Goal: Task Accomplishment & Management: Manage account settings

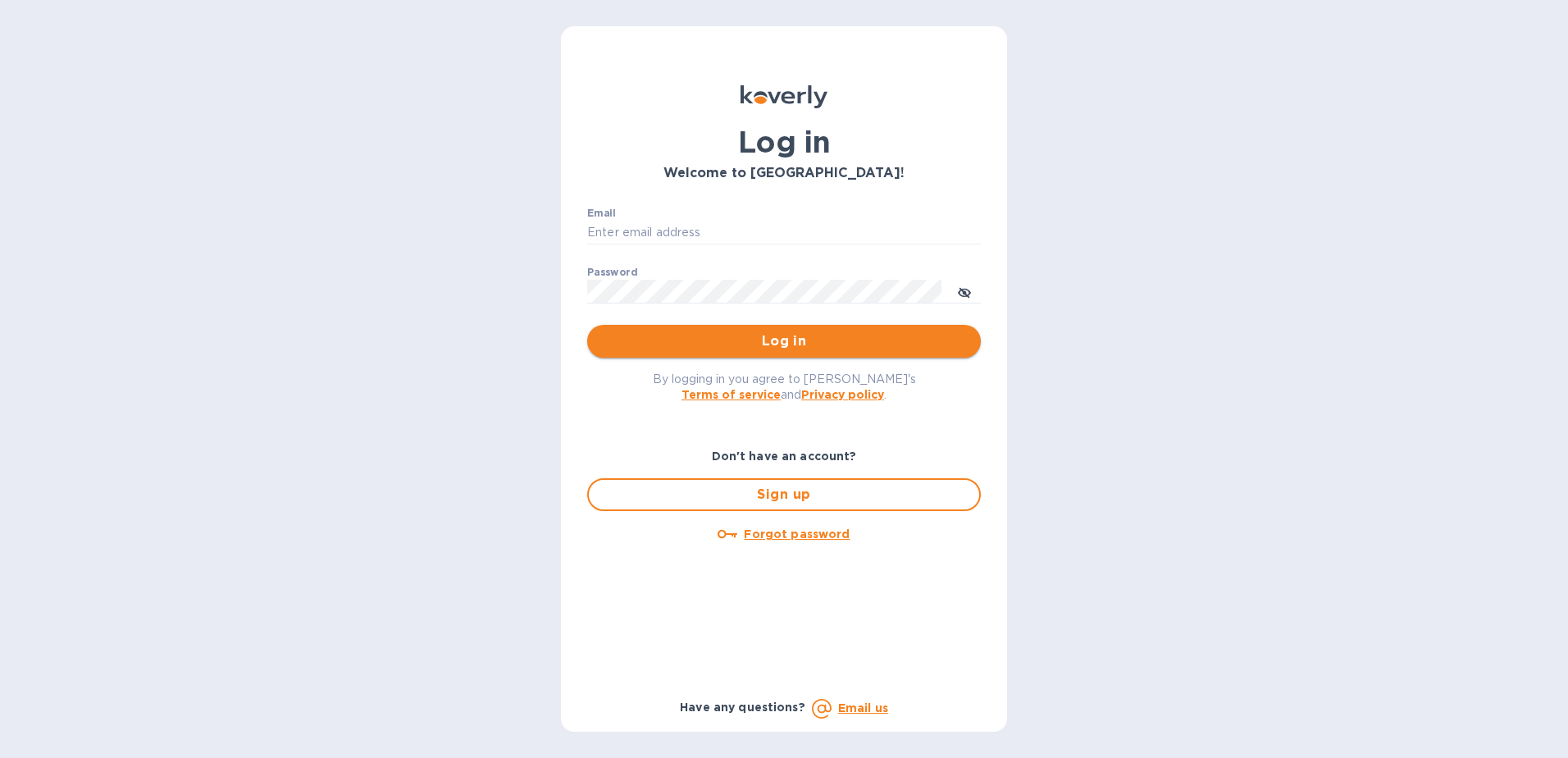
type input "[EMAIL_ADDRESS][DOMAIN_NAME]"
click at [789, 339] on span "Log in" at bounding box center [784, 340] width 367 height 19
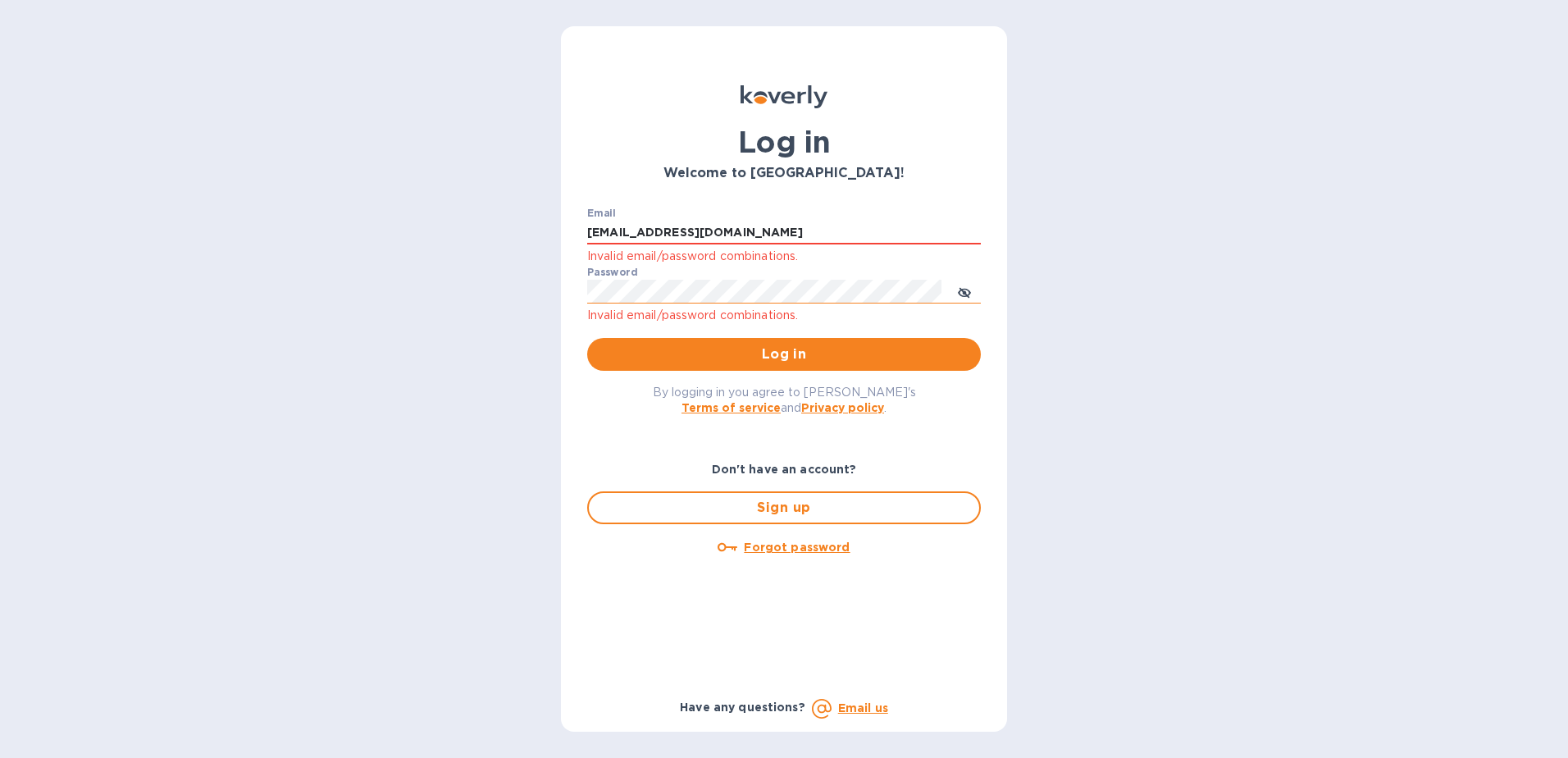
click at [965, 289] on icon "toggle password visibility" at bounding box center [965, 293] width 14 height 14
click at [790, 545] on u "Forgot password" at bounding box center [796, 547] width 106 height 14
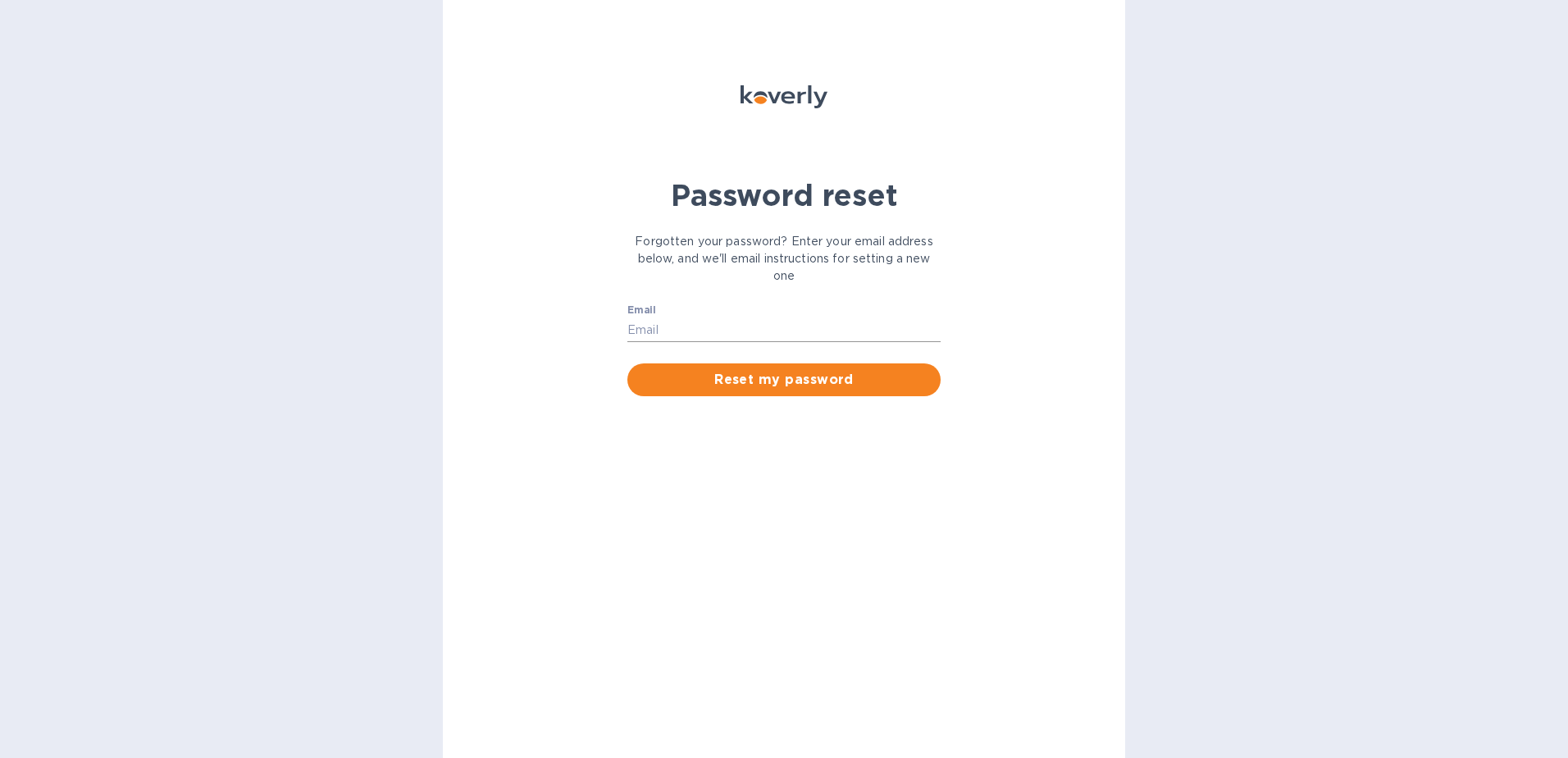
click at [684, 325] on input "Email" at bounding box center [784, 329] width 313 height 24
type input "[EMAIL_ADDRESS][DOMAIN_NAME]"
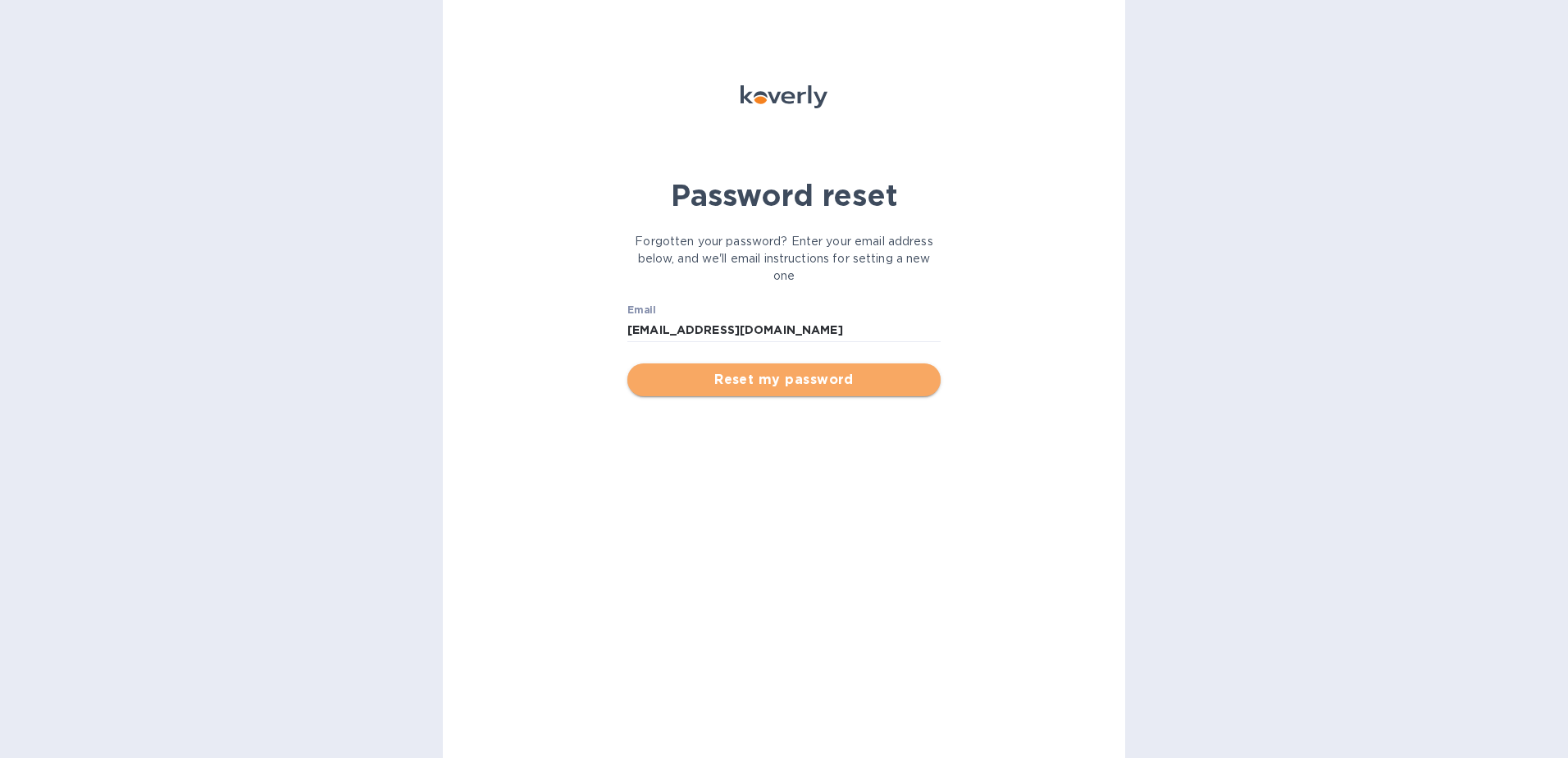
click at [784, 381] on span "Reset my password" at bounding box center [784, 379] width 287 height 19
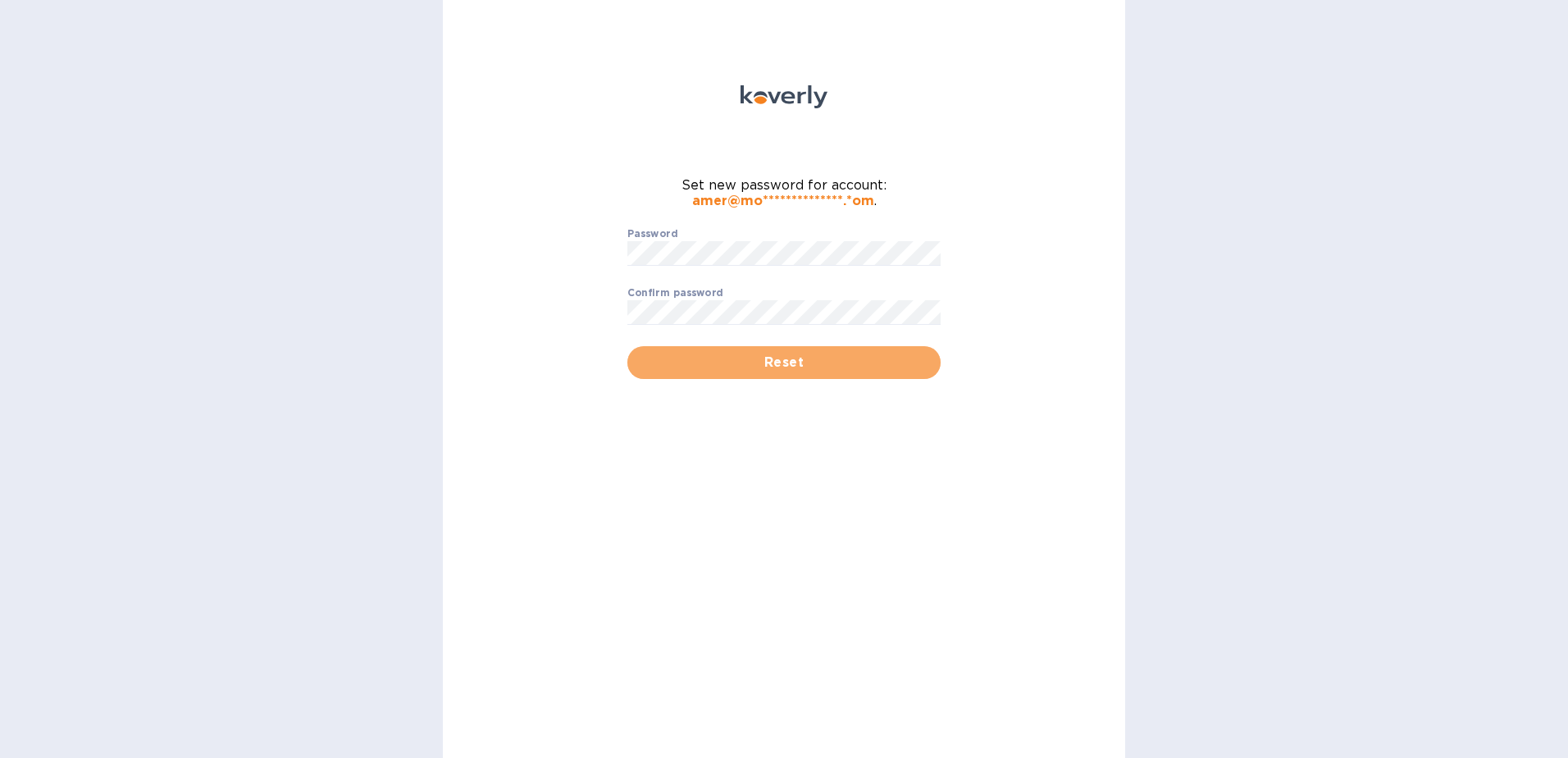
click at [834, 363] on span "Reset" at bounding box center [784, 362] width 287 height 19
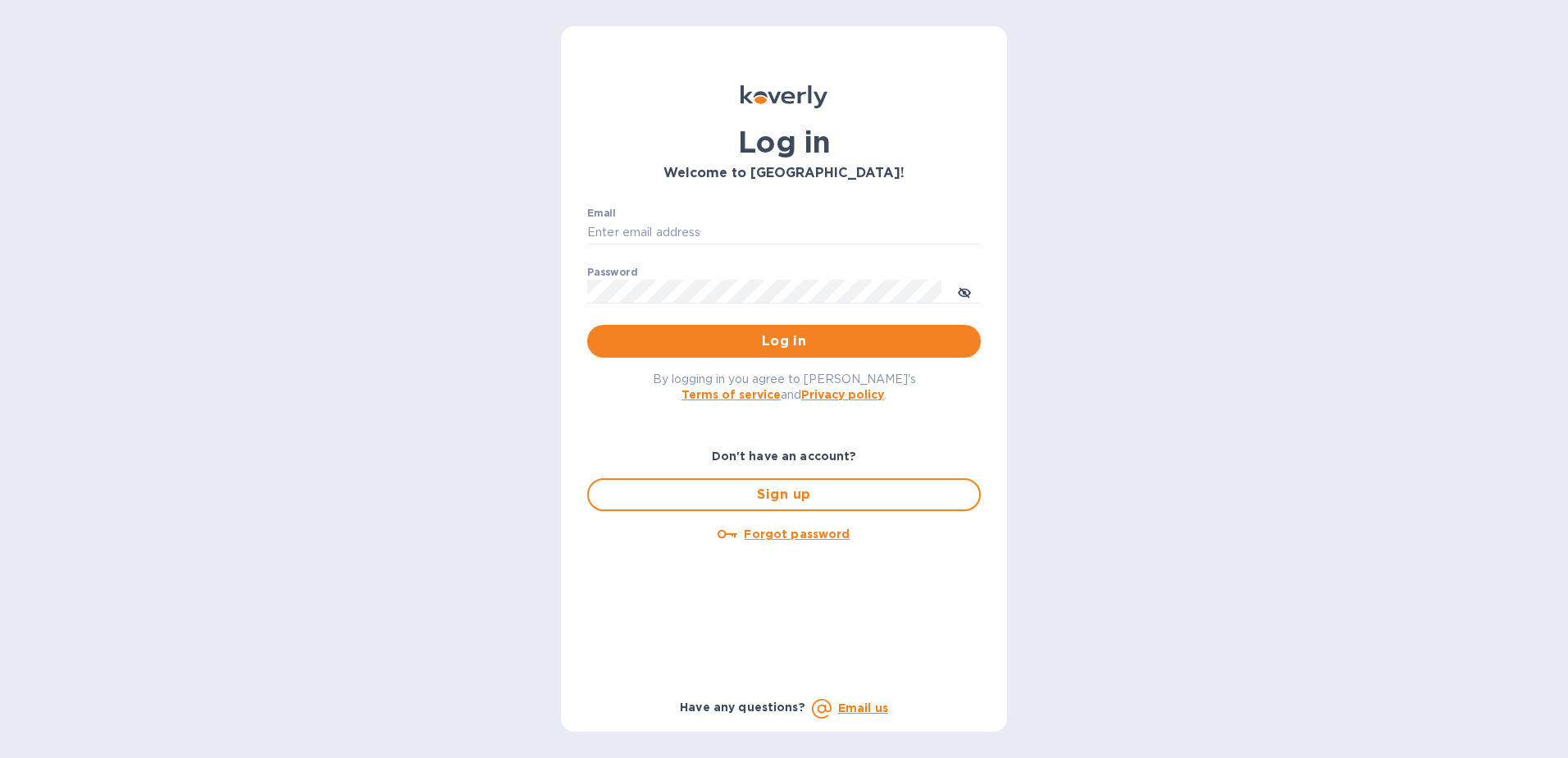
type input "[EMAIL_ADDRESS][DOMAIN_NAME]"
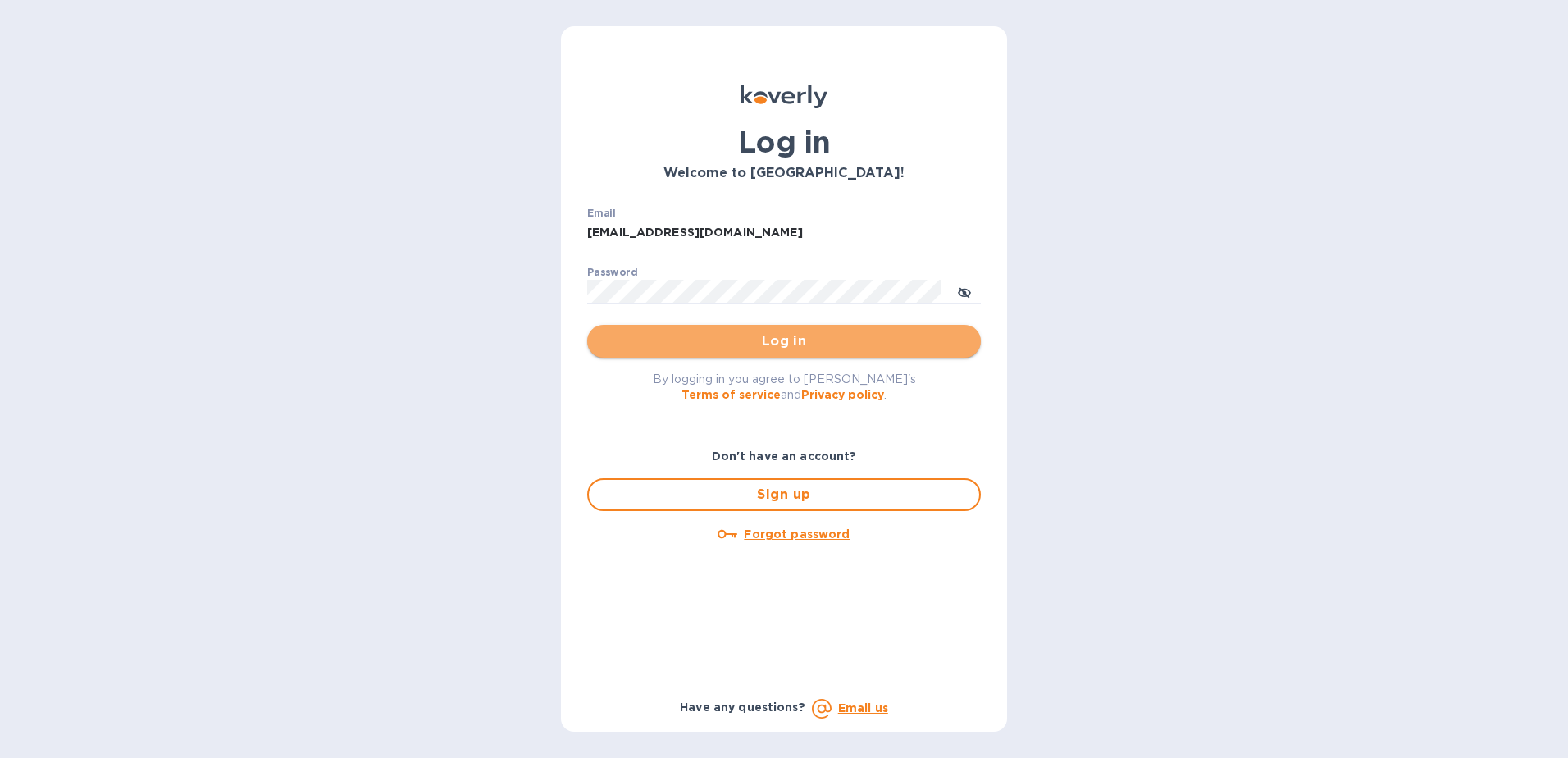
click at [754, 338] on span "Log in" at bounding box center [784, 340] width 367 height 19
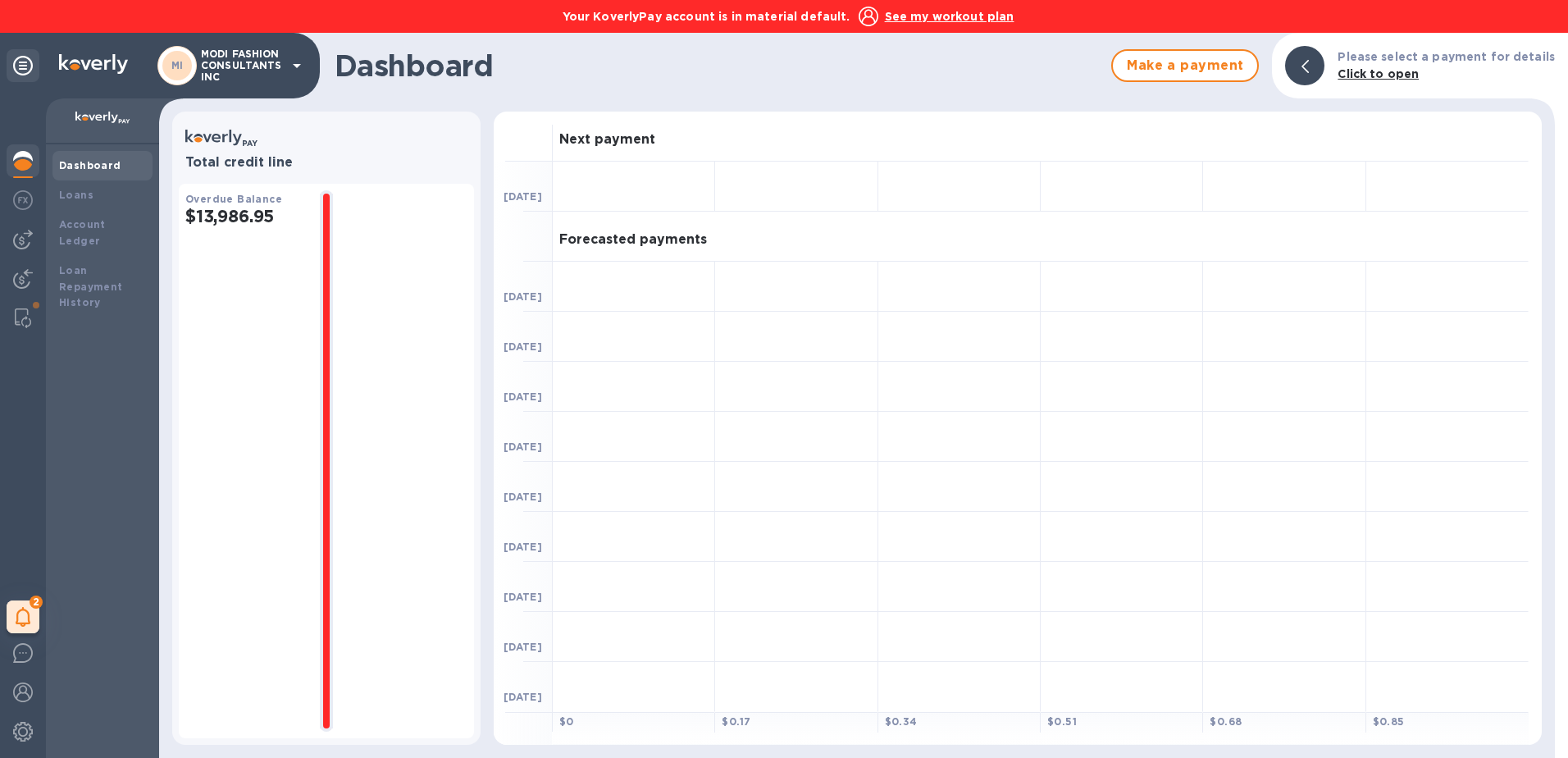
click at [1363, 74] on b "Click to open" at bounding box center [1378, 74] width 81 height 14
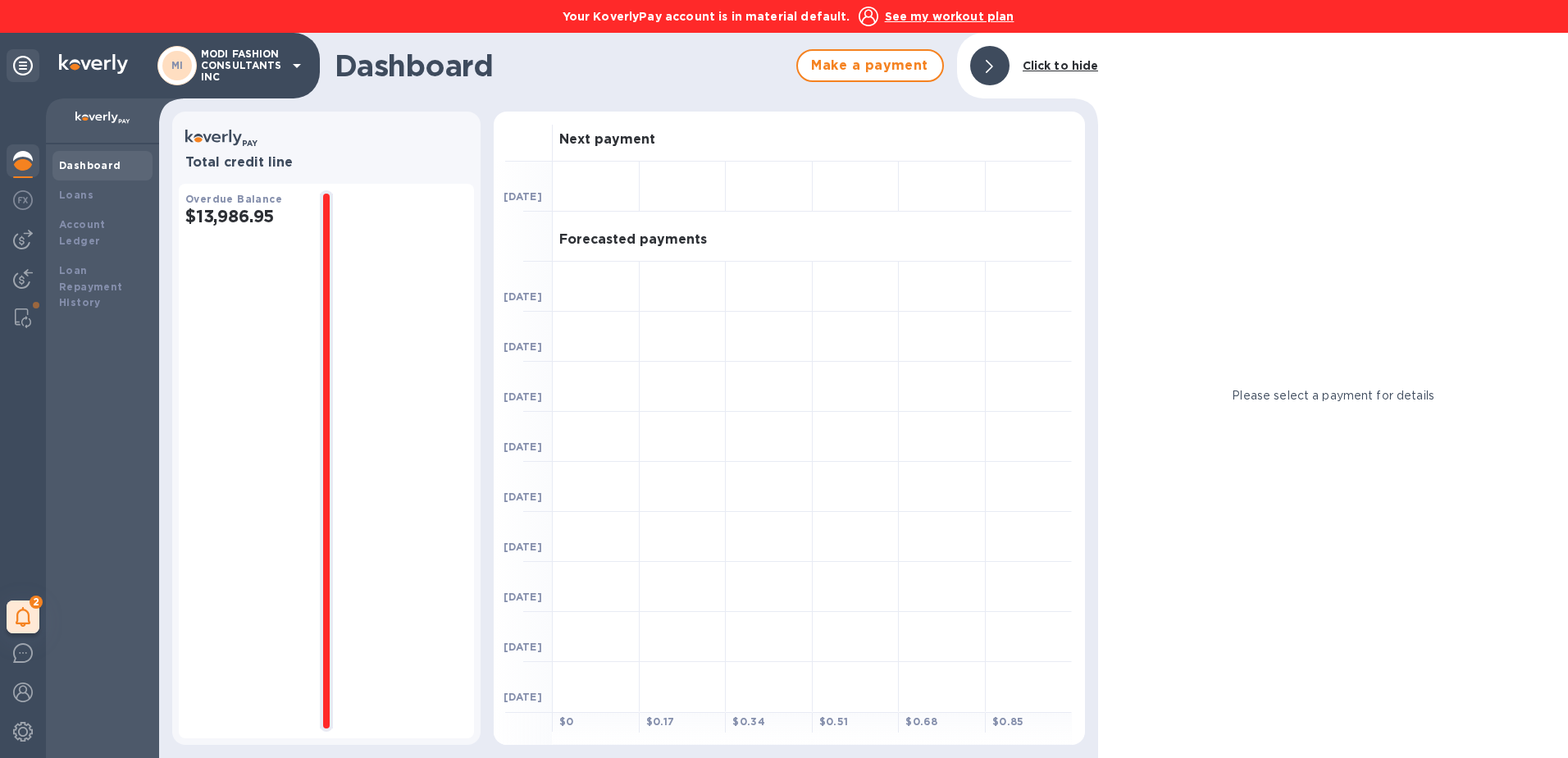
click at [86, 161] on b "Dashboard" at bounding box center [90, 165] width 62 height 13
click at [1011, 65] on div at bounding box center [990, 66] width 52 height 52
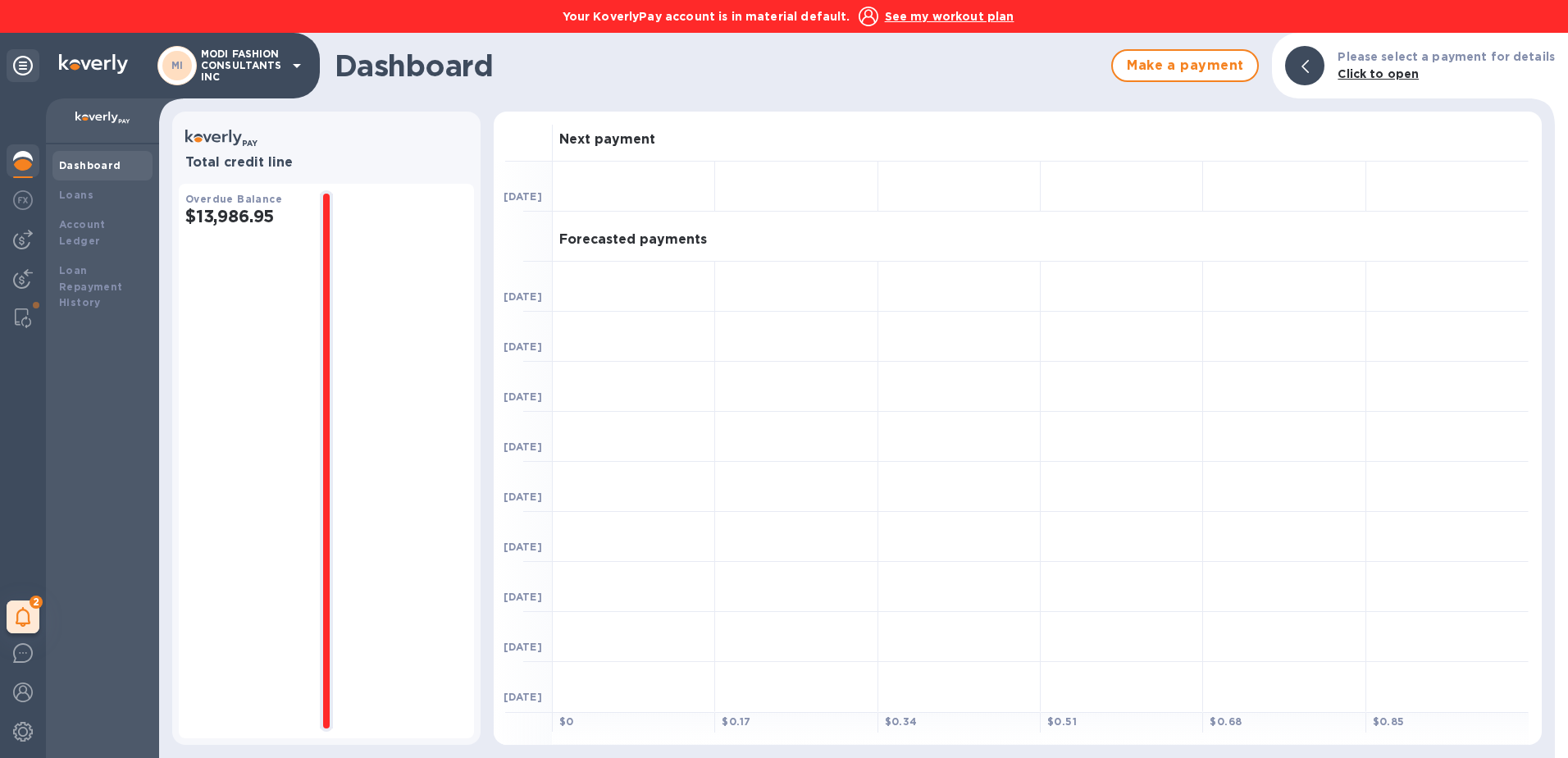
click at [918, 15] on u "See my workout plan" at bounding box center [949, 17] width 129 height 14
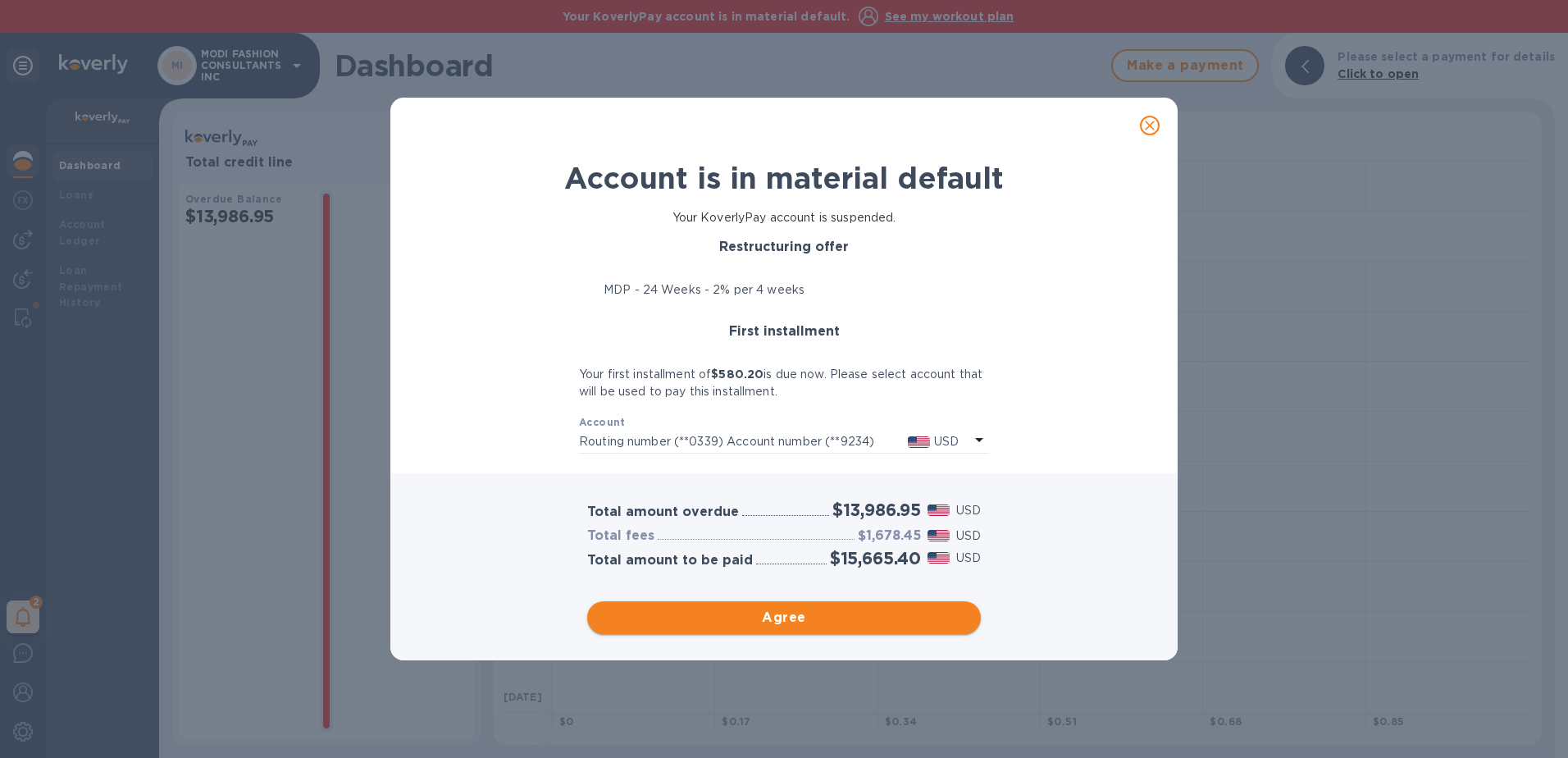
click at [817, 610] on span "Agree" at bounding box center [784, 617] width 367 height 19
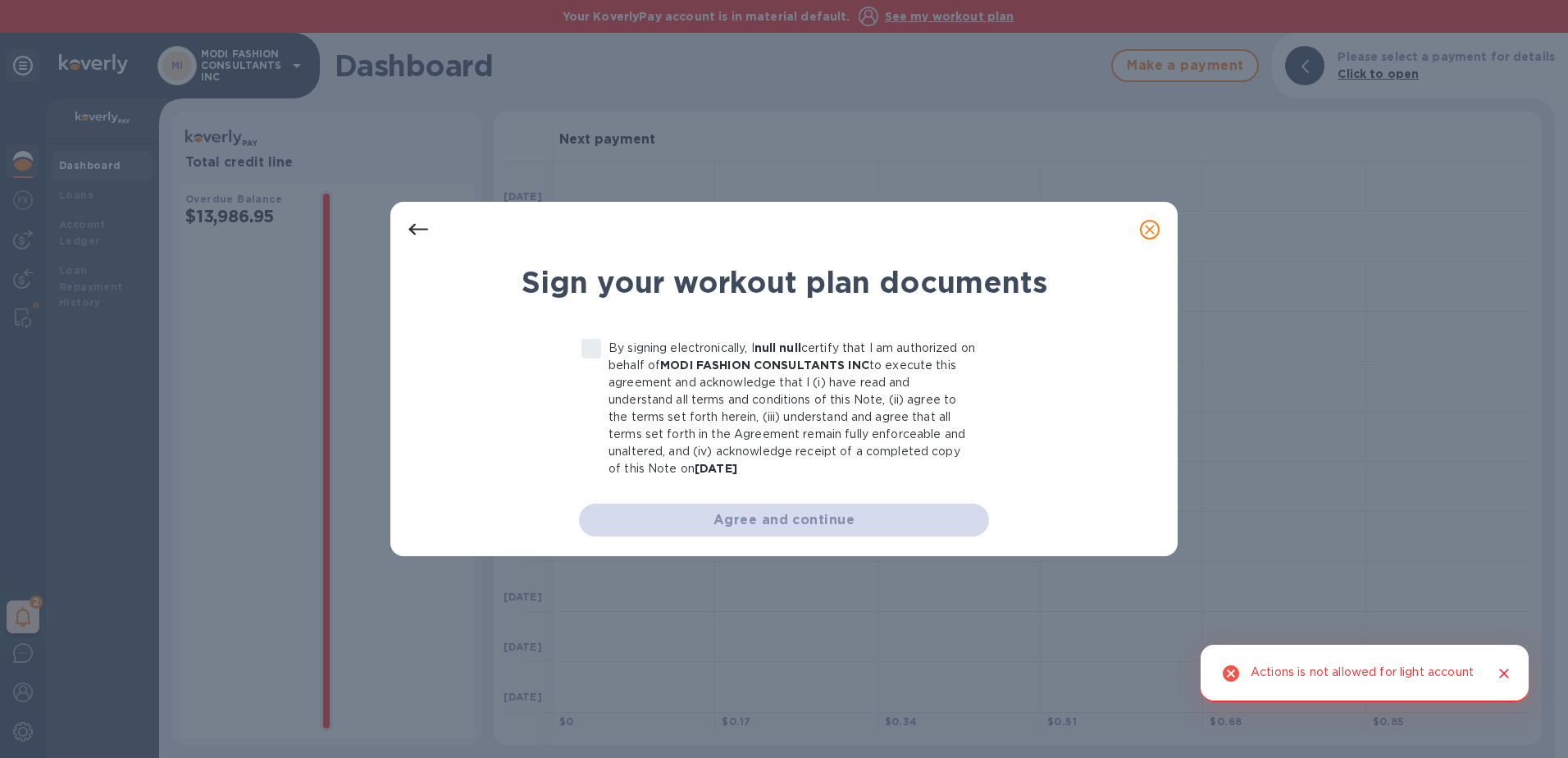
click at [600, 349] on label "By signing electronically, I null null certify that I am authorized on behalf o…" at bounding box center [775, 408] width 402 height 138
click at [587, 347] on label "By signing electronically, I null null certify that I am authorized on behalf o…" at bounding box center [775, 408] width 402 height 138
click at [807, 475] on p "By signing electronically, I null null certify that I am authorized on behalf o…" at bounding box center [792, 408] width 367 height 138
click at [595, 352] on label "By signing electronically, I null null certify that I am authorized on behalf o…" at bounding box center [775, 408] width 402 height 138
click at [594, 352] on label "By signing electronically, I null null certify that I am authorized on behalf o…" at bounding box center [775, 408] width 402 height 138
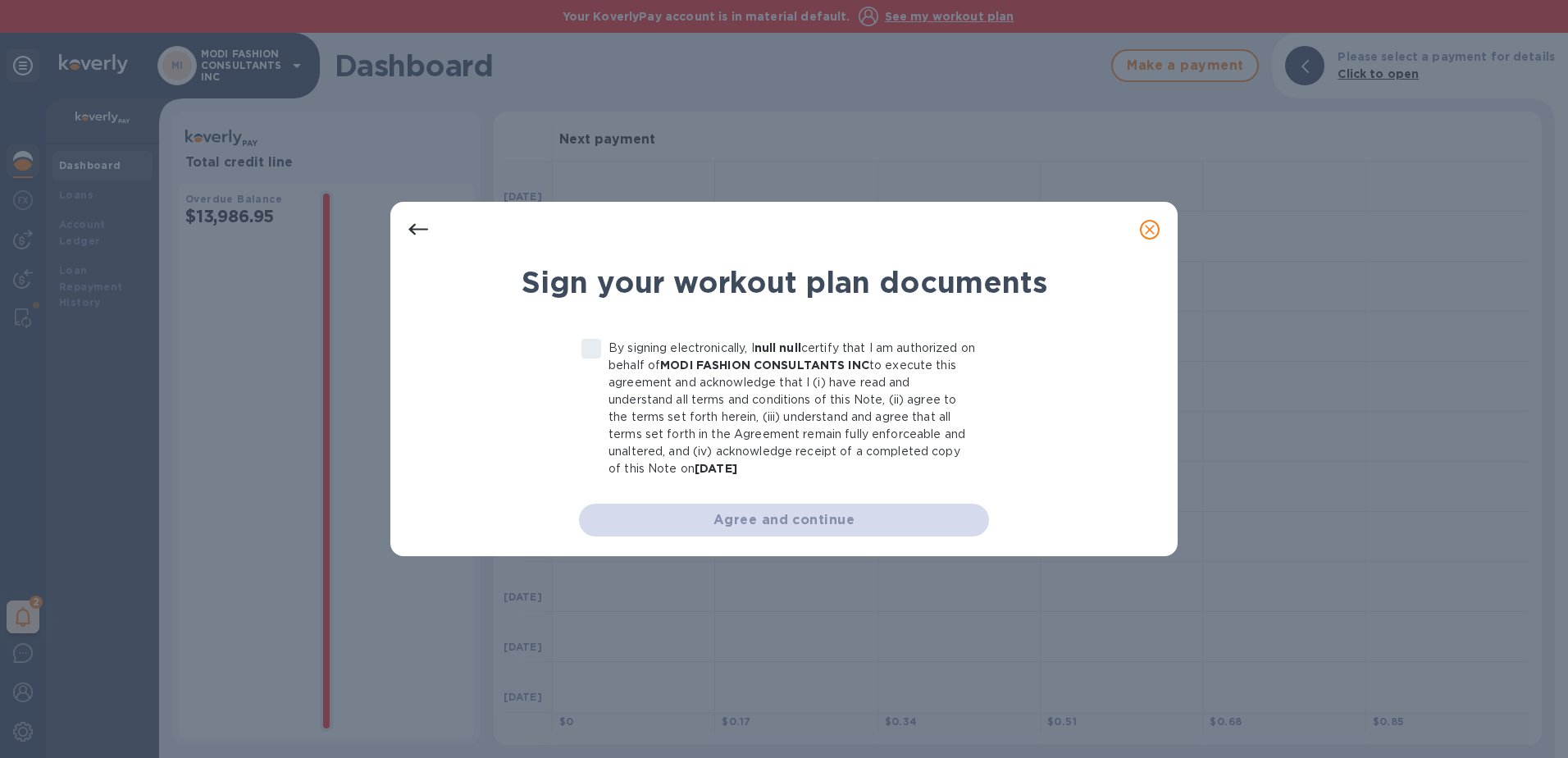
click at [782, 522] on div "Agree and continue" at bounding box center [784, 519] width 410 height 33
click at [415, 225] on icon at bounding box center [418, 230] width 19 height 12
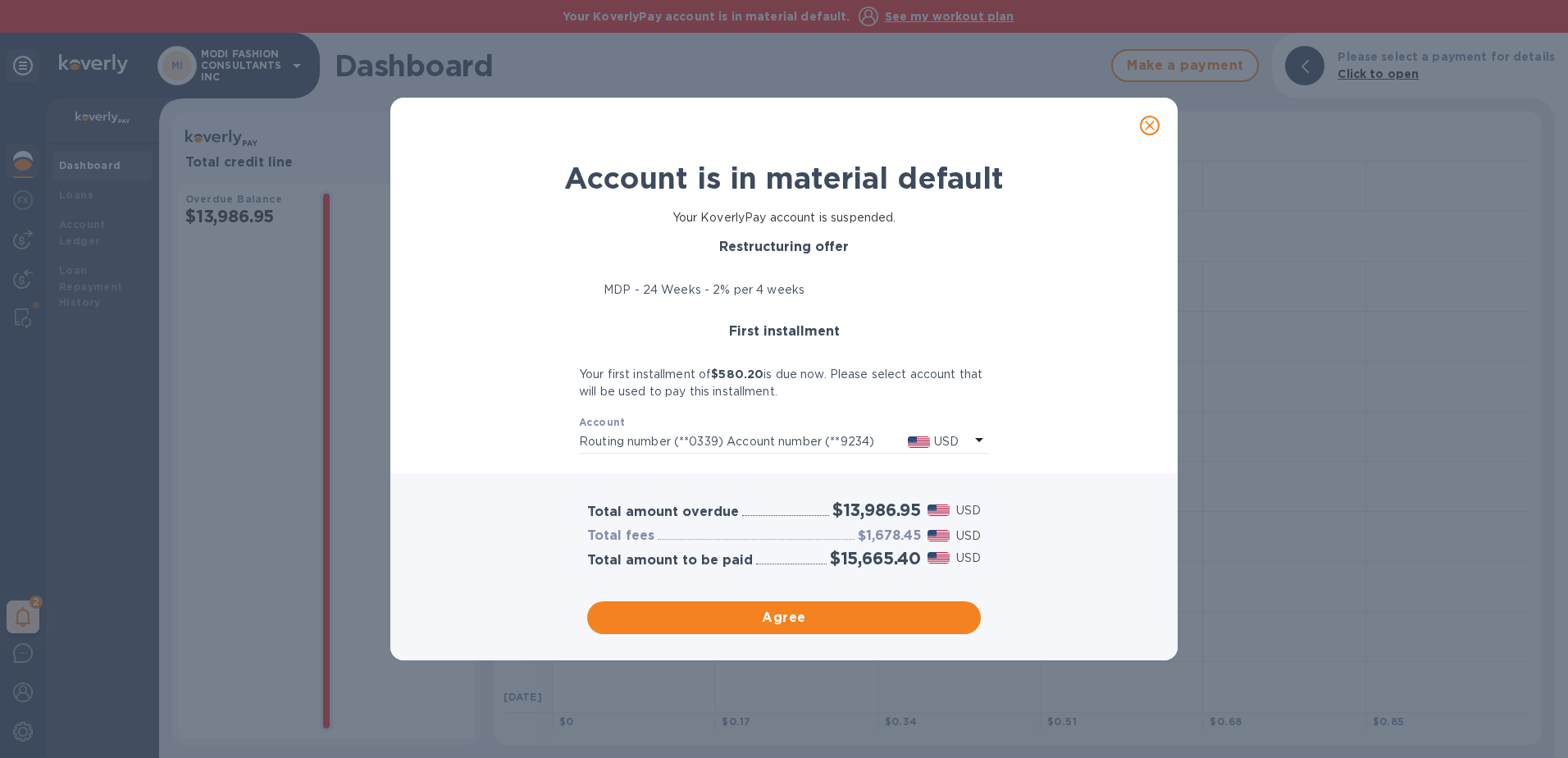
click at [980, 439] on icon at bounding box center [979, 440] width 8 height 4
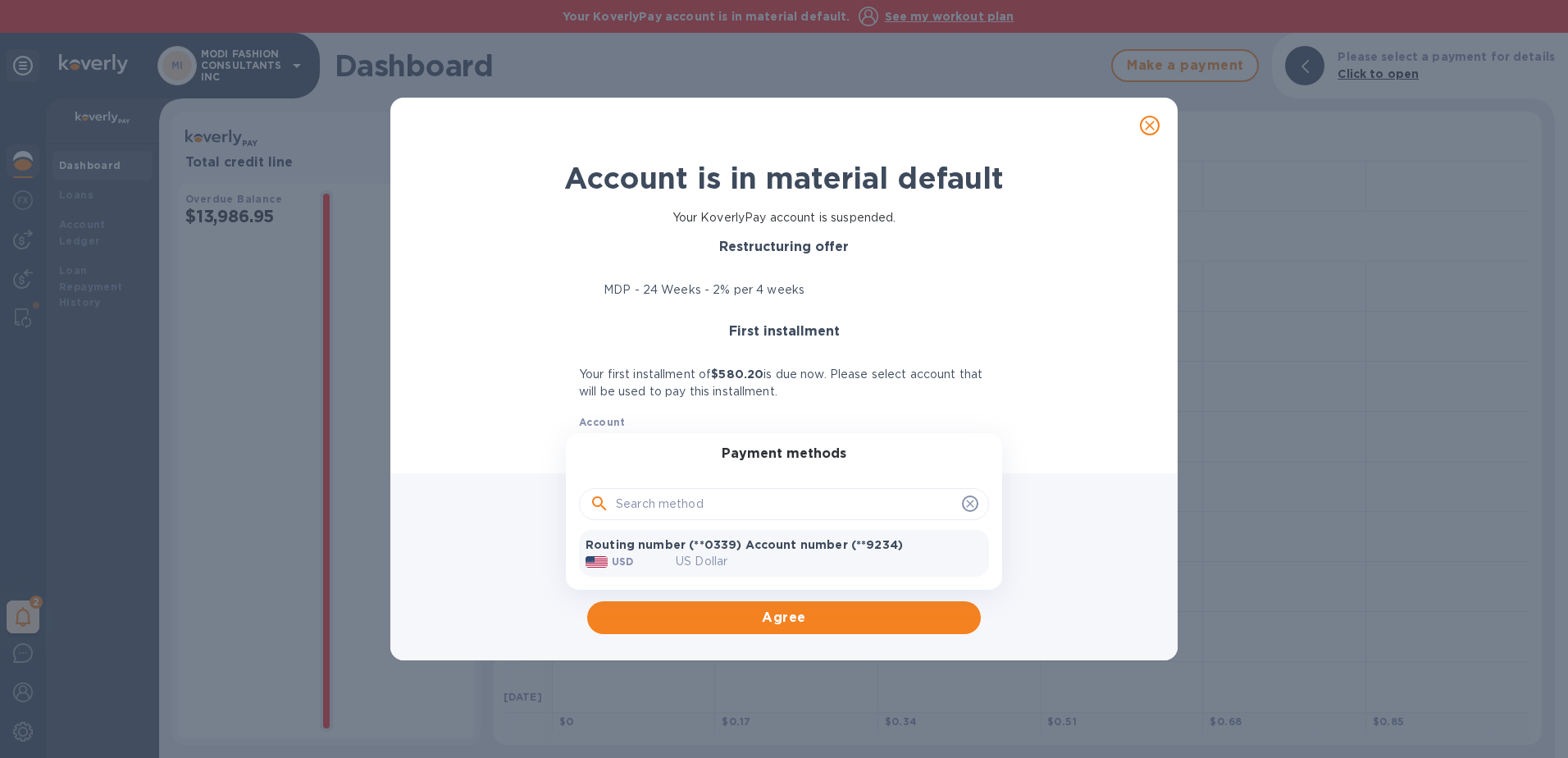
click at [842, 552] on p "Routing number (**0339) Account number (**9234)" at bounding box center [784, 544] width 397 height 16
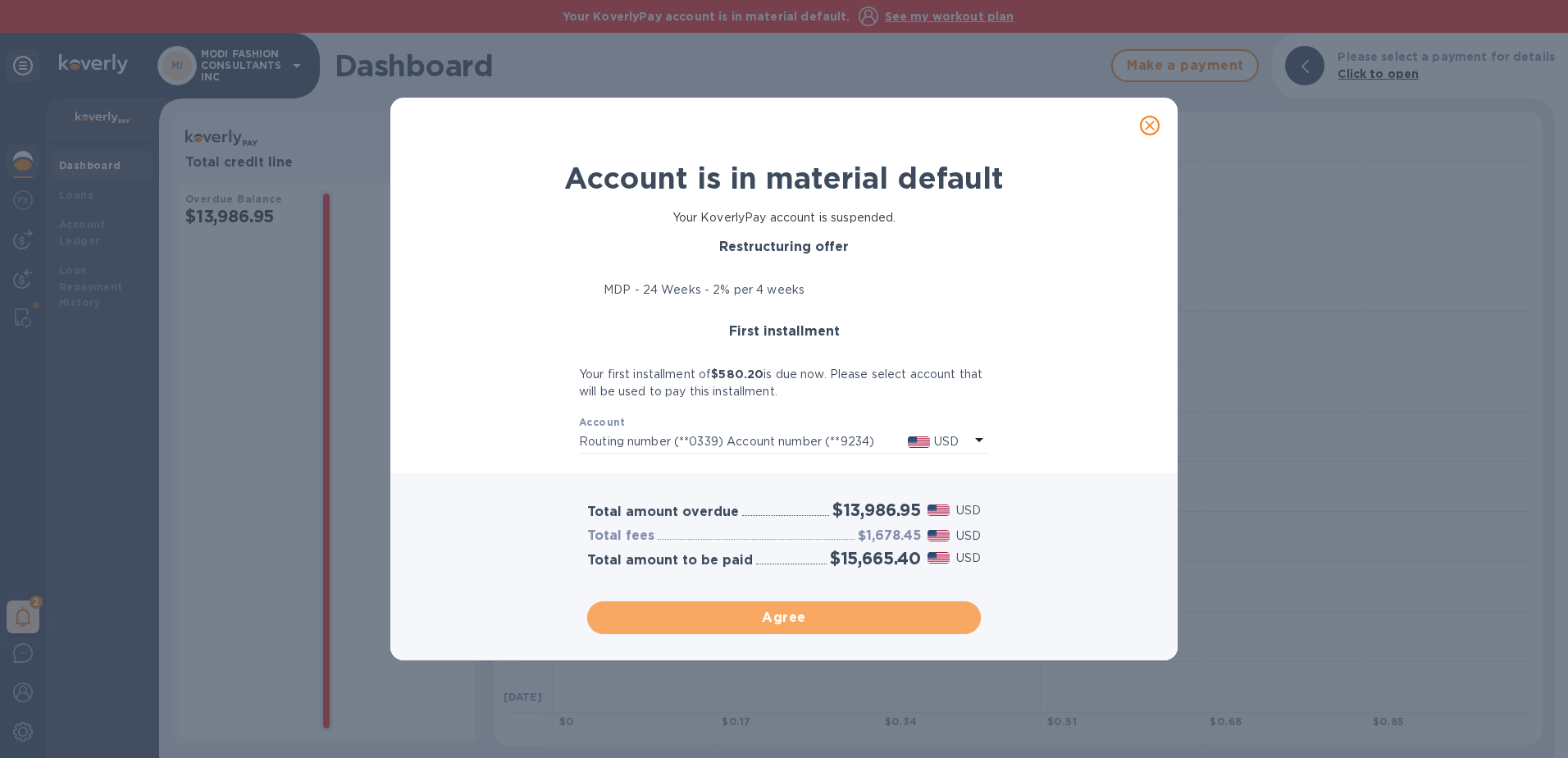
click at [802, 616] on span "Agree" at bounding box center [784, 617] width 367 height 19
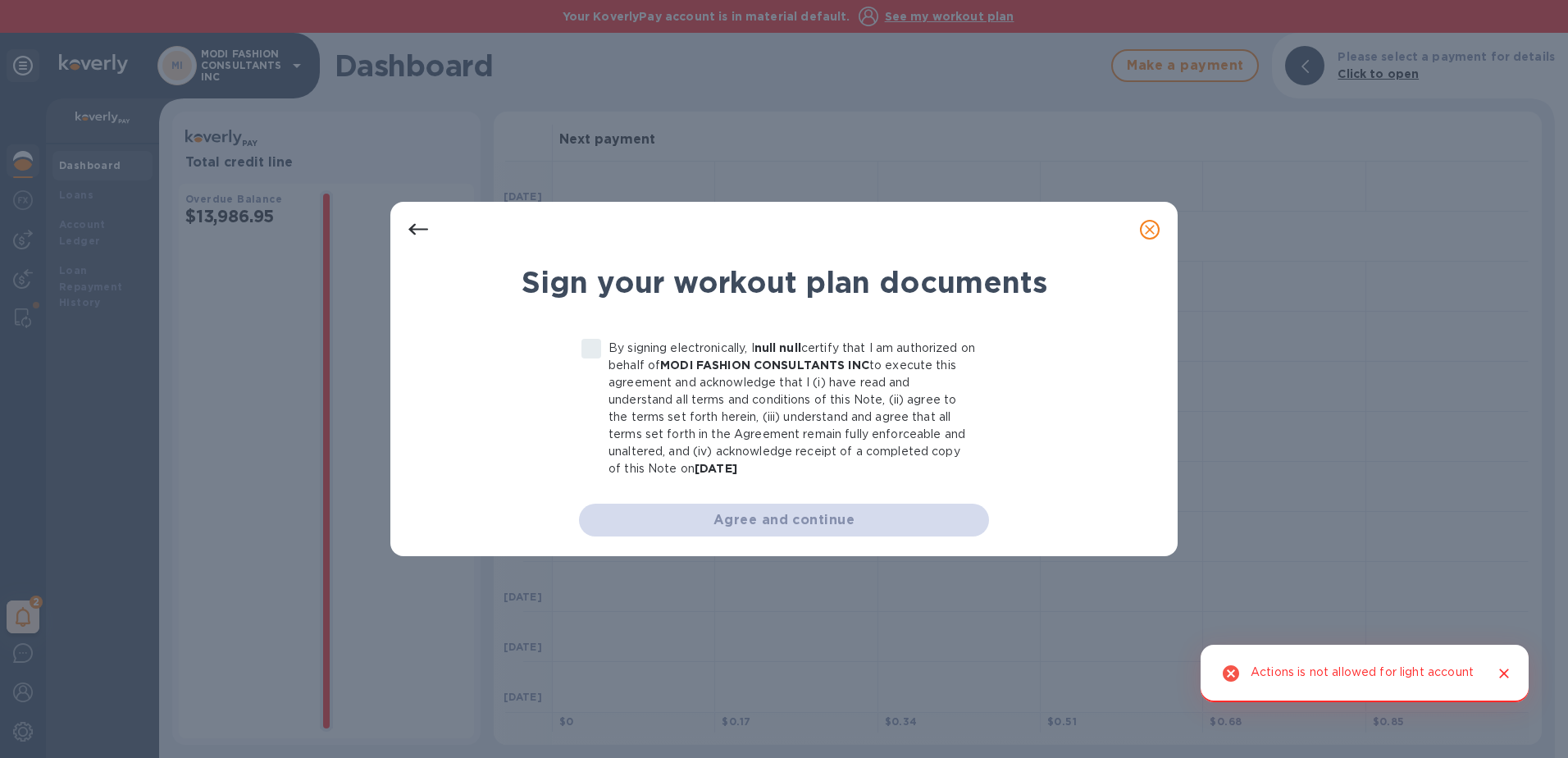
click at [590, 351] on label "By signing electronically, I null null certify that I am authorized on behalf o…" at bounding box center [775, 408] width 402 height 138
click at [776, 522] on div "Agree and continue" at bounding box center [784, 519] width 410 height 33
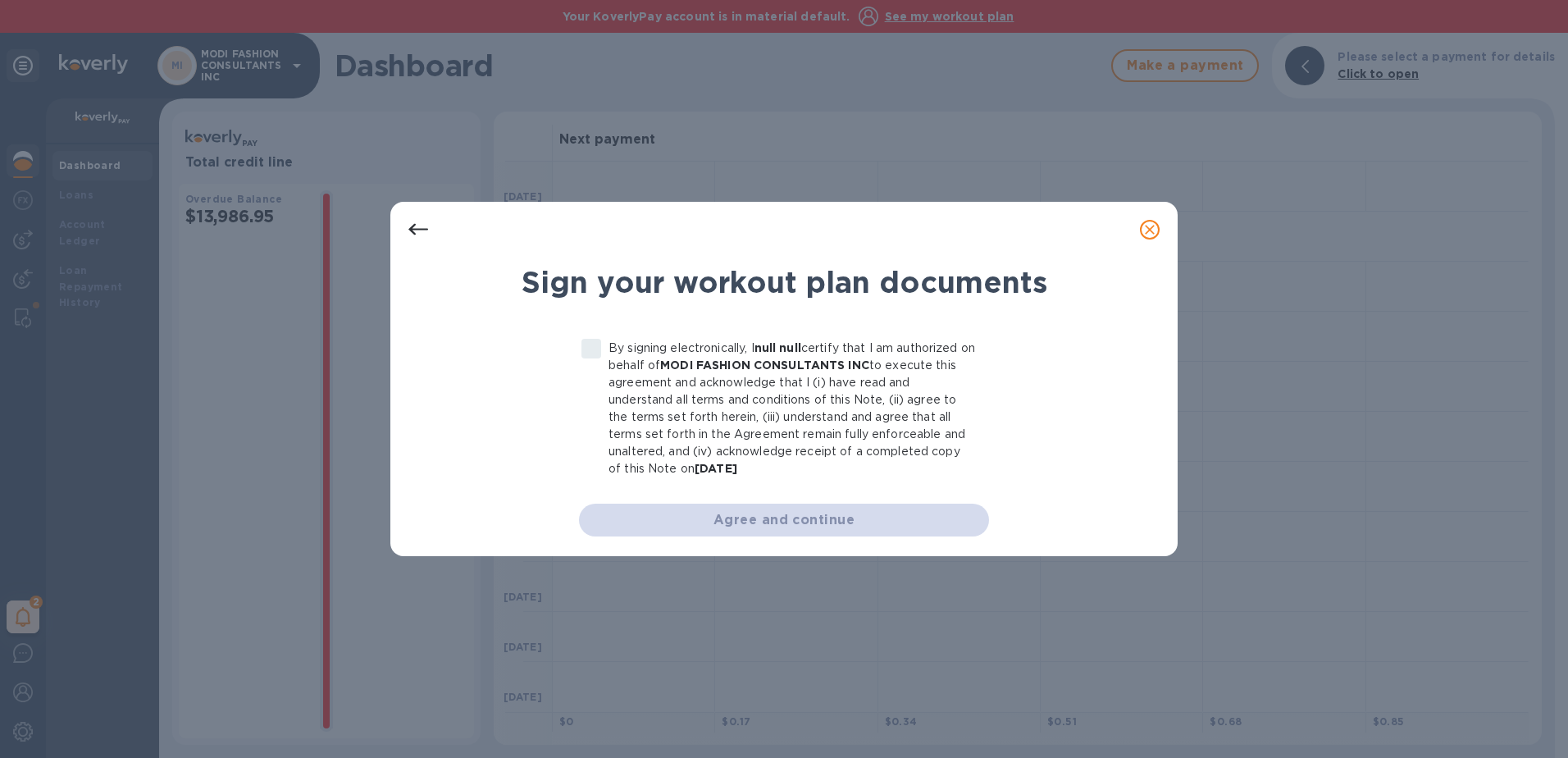
click at [1500, 669] on div "Sign your workout plan documents By signing electronically, I null null certify…" at bounding box center [784, 379] width 1568 height 758
click at [416, 222] on icon at bounding box center [418, 229] width 19 height 19
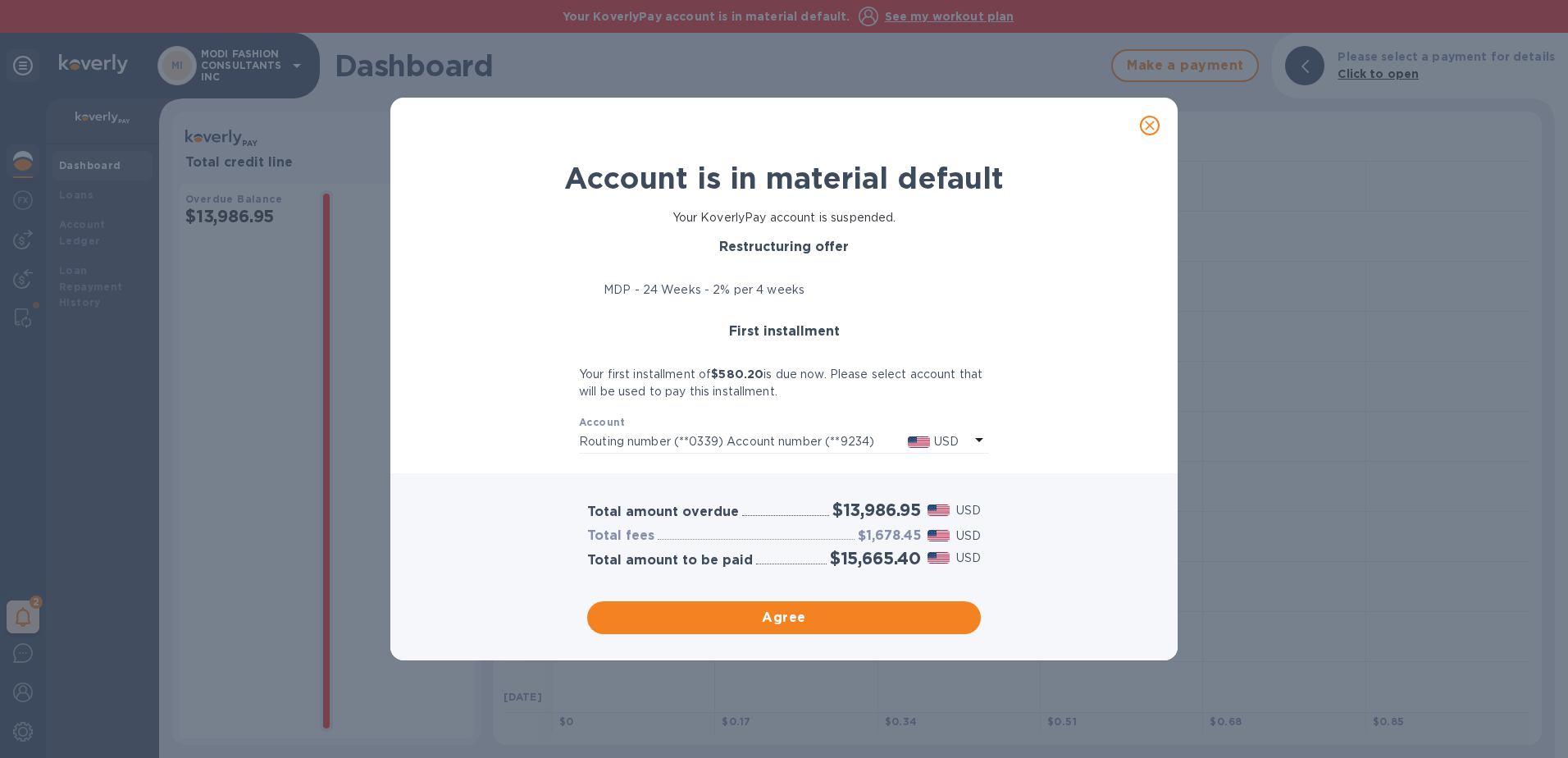
click at [703, 438] on p "Routing number (**0339) Account number (**9234)" at bounding box center [744, 441] width 329 height 17
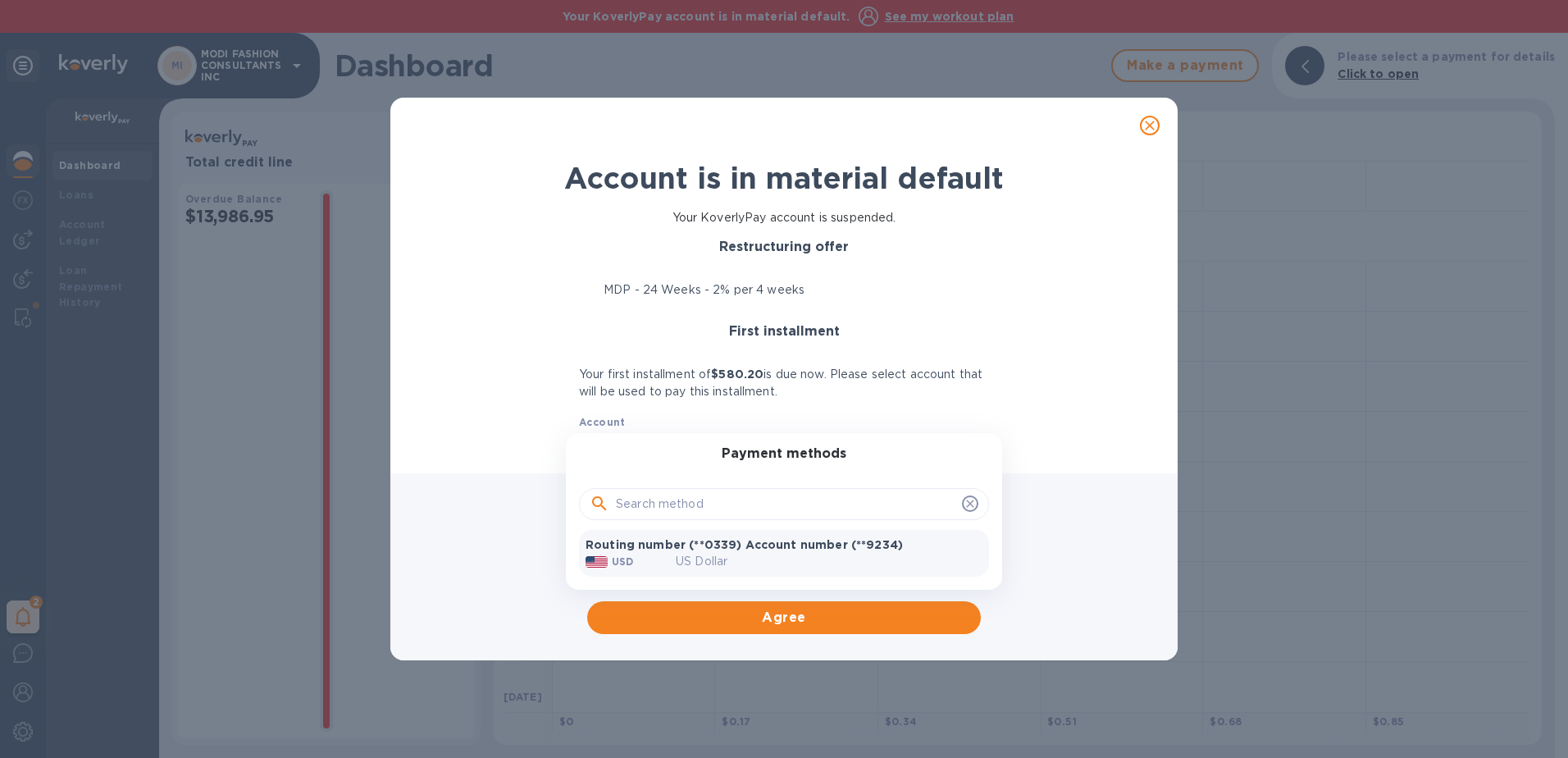
click at [730, 551] on p "Routing number (**0339) Account number (**9234)" at bounding box center [784, 544] width 397 height 16
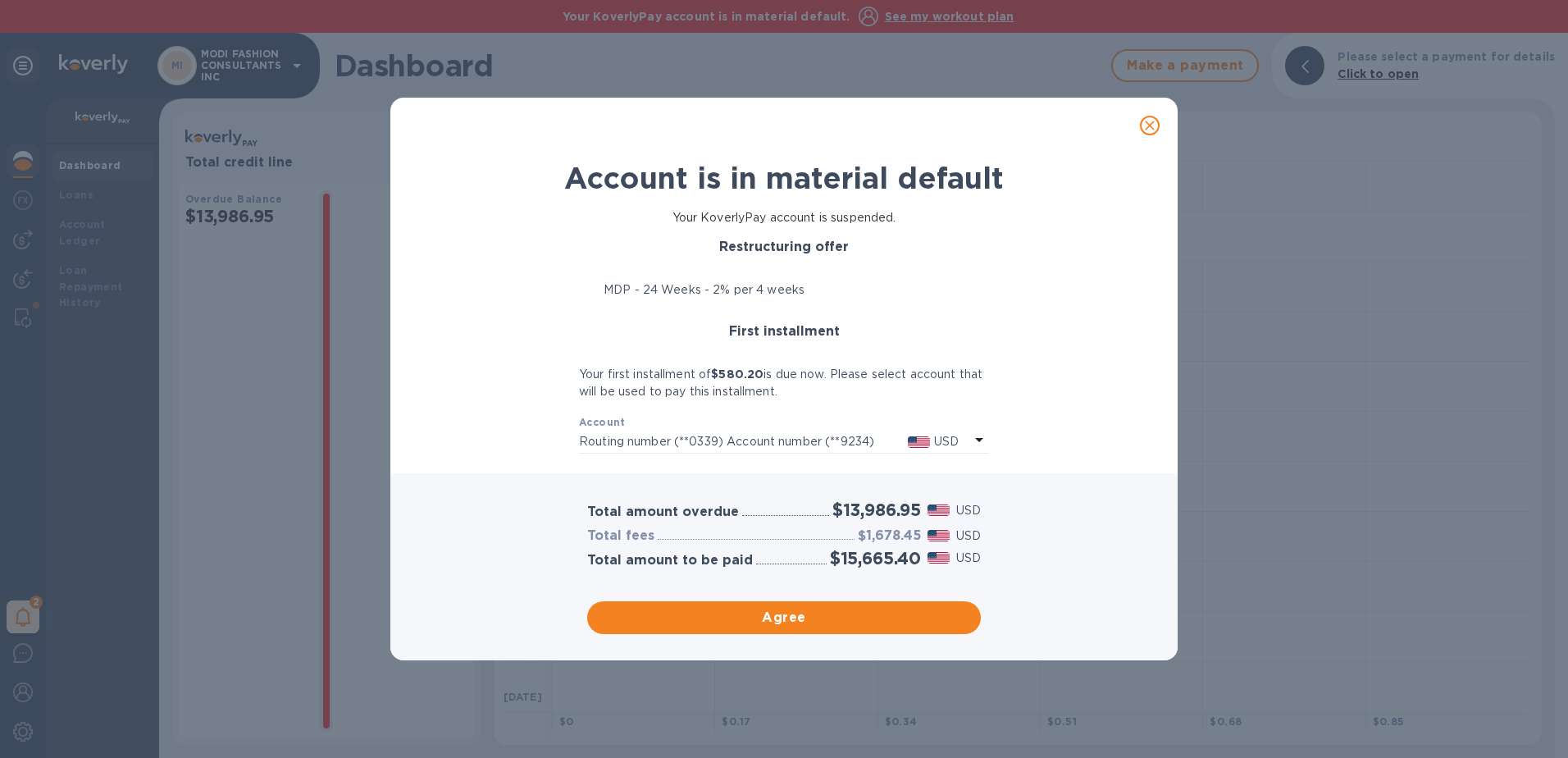
drag, startPoint x: 775, startPoint y: 620, endPoint x: 784, endPoint y: 619, distance: 9.1
click at [784, 619] on span "Agree" at bounding box center [784, 617] width 367 height 19
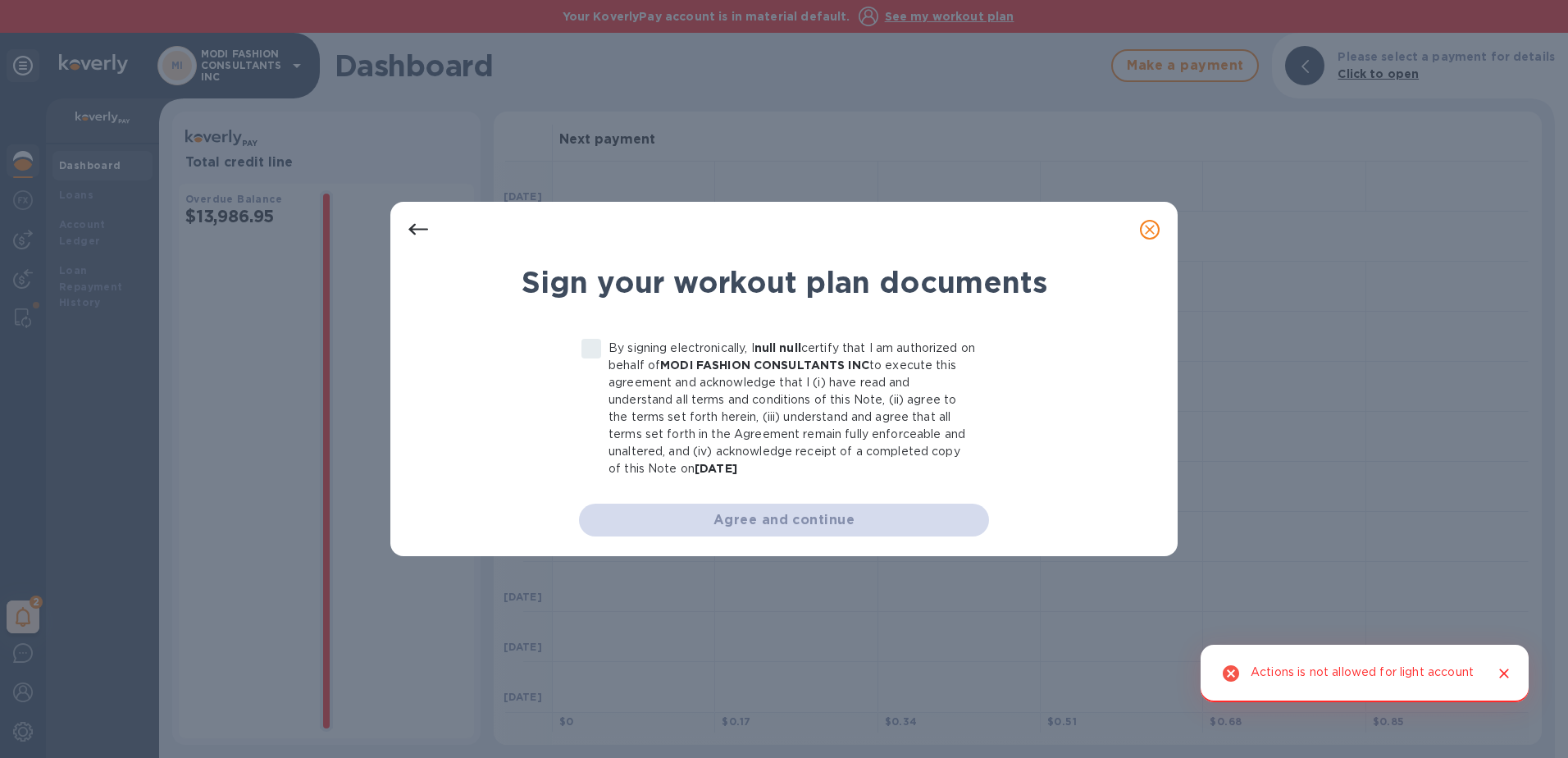
click at [594, 352] on label "By signing electronically, I null null certify that I am authorized on behalf o…" at bounding box center [775, 408] width 402 height 138
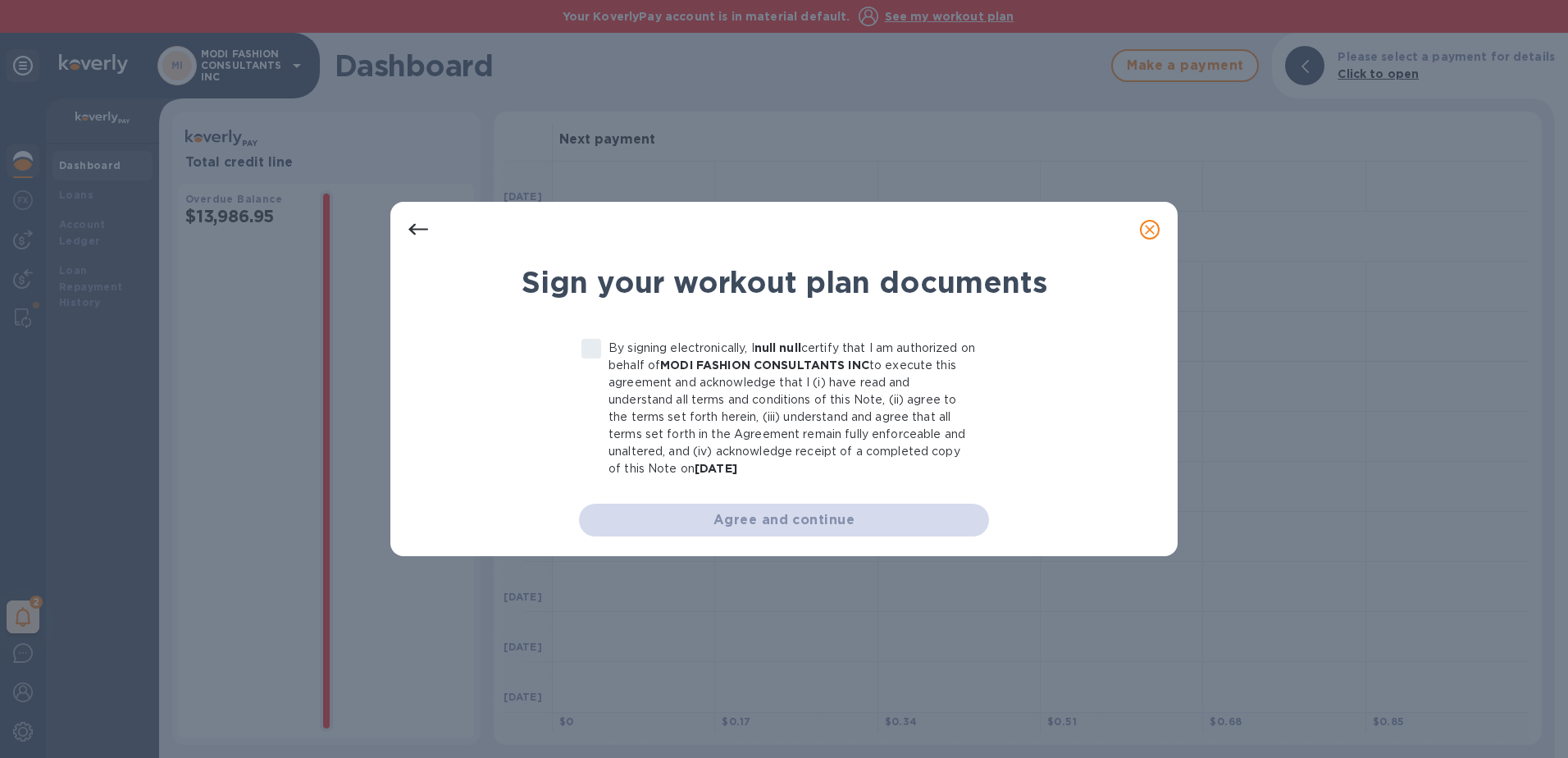
click at [1274, 362] on div "Sign your workout plan documents By signing electronically, I null null certify…" at bounding box center [784, 379] width 1568 height 758
click at [1153, 234] on icon "close" at bounding box center [1149, 229] width 16 height 16
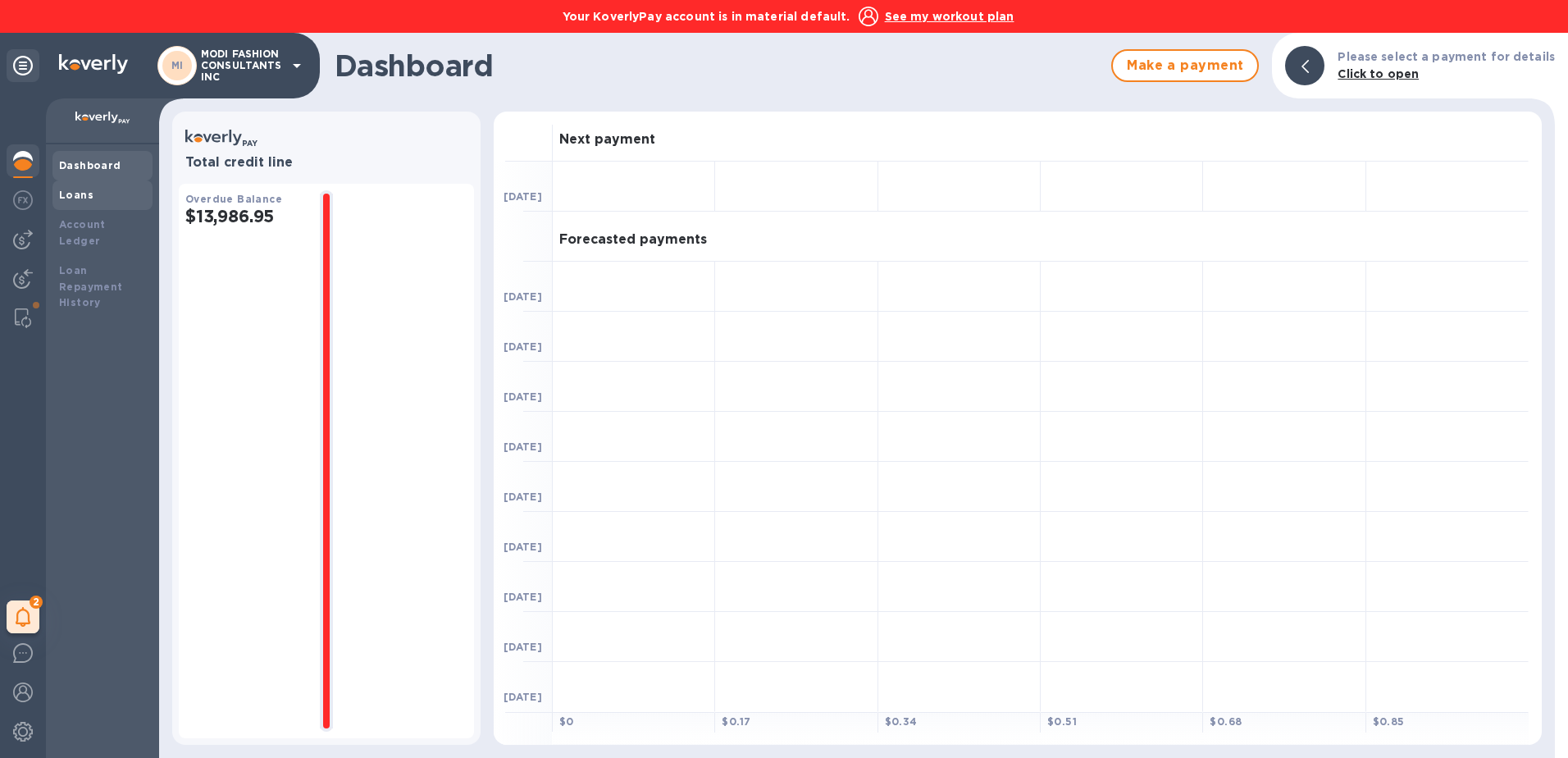
click at [84, 191] on b "Loans" at bounding box center [76, 194] width 35 height 13
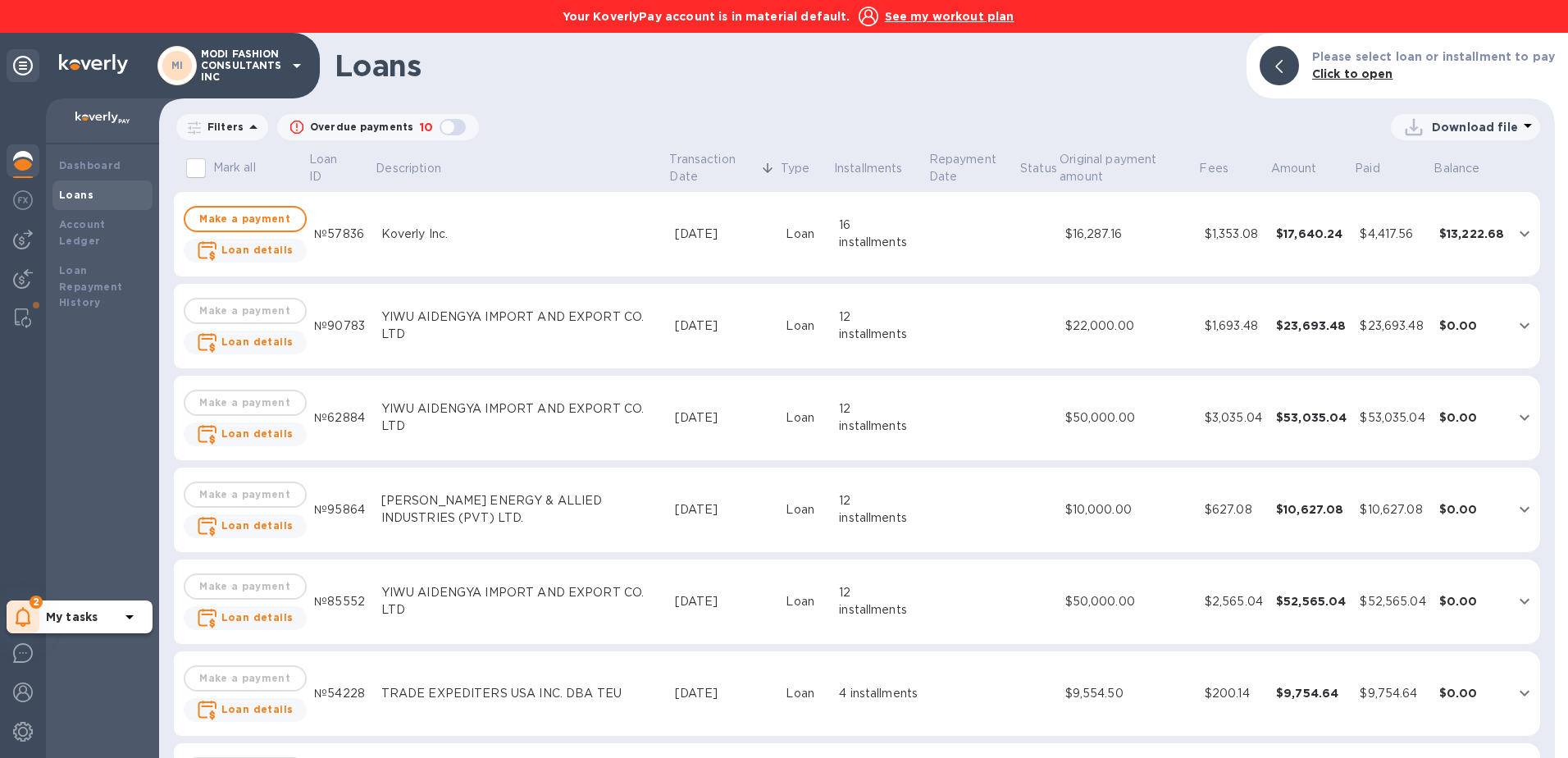
click at [24, 613] on icon at bounding box center [23, 616] width 15 height 19
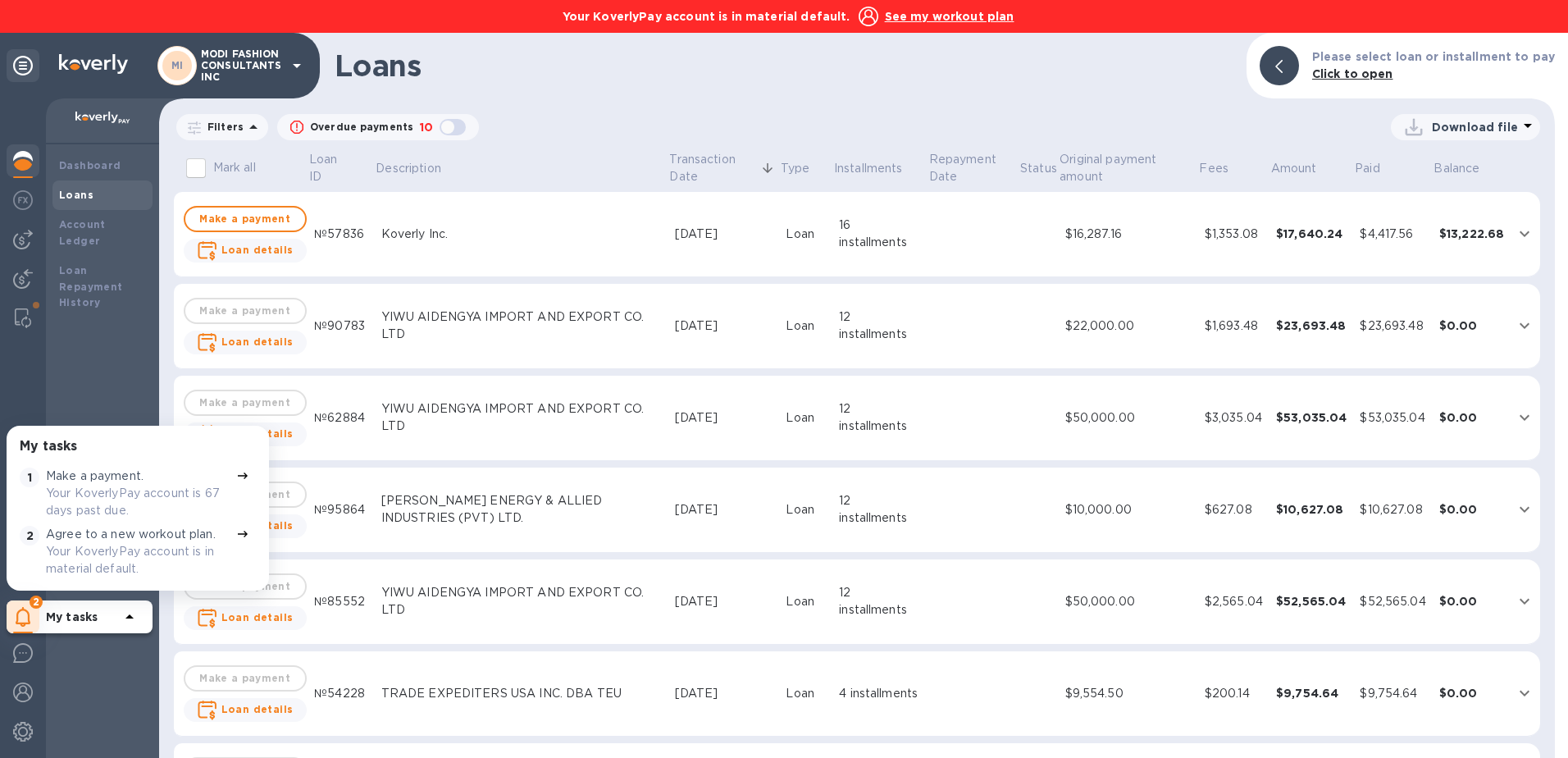
click at [87, 485] on p "Your KoverlyPay account is 67 days past due." at bounding box center [138, 501] width 184 height 35
click at [95, 707] on div "Dashboard Loans Account Ledger Loan Repayment History" at bounding box center [102, 451] width 113 height 614
drag, startPoint x: 81, startPoint y: 712, endPoint x: 86, endPoint y: 701, distance: 12.1
click at [82, 711] on div "Dashboard Loans Account Ledger Loan Repayment History" at bounding box center [102, 451] width 113 height 614
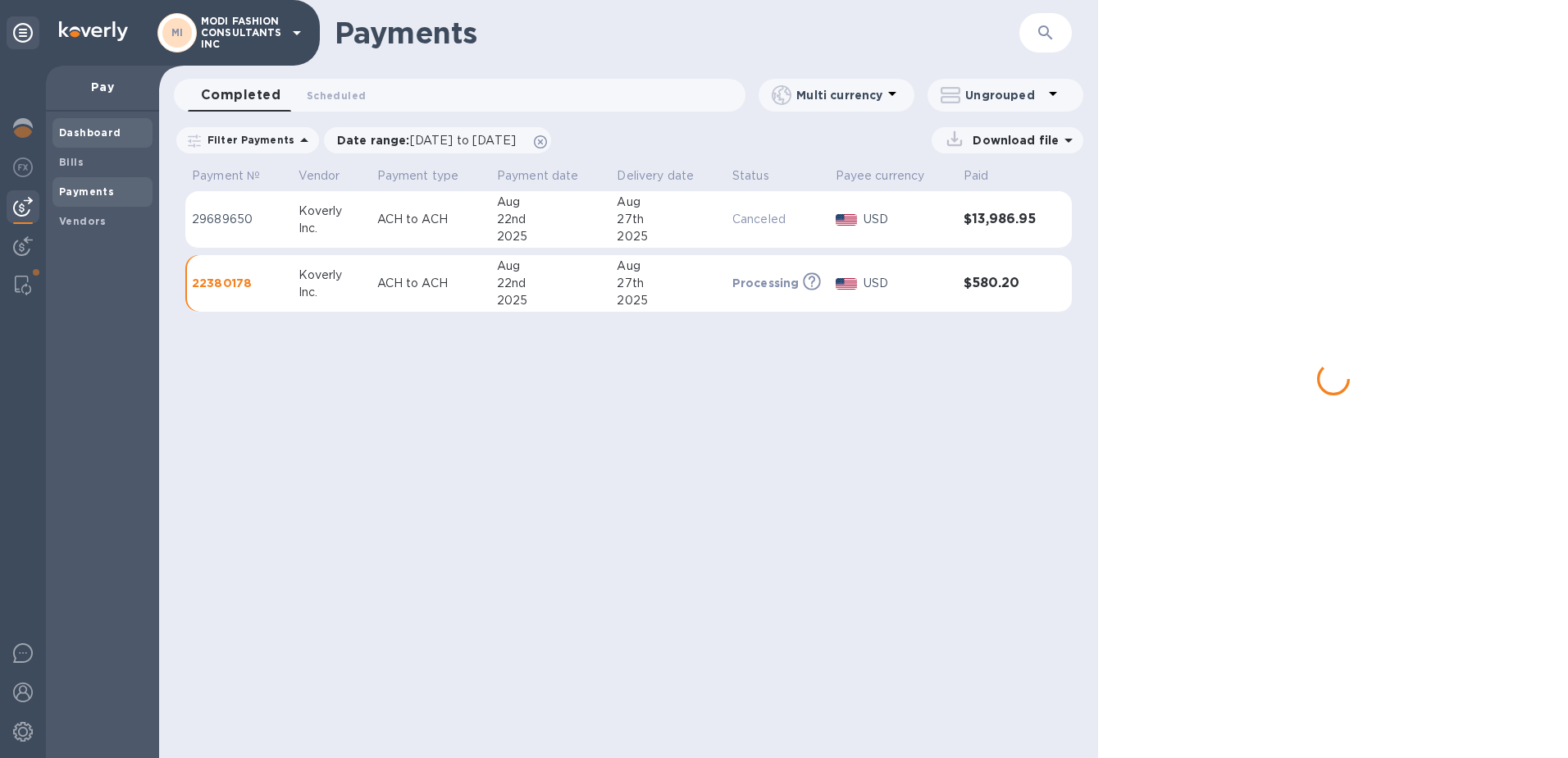
click at [81, 130] on b "Dashboard" at bounding box center [90, 133] width 62 height 13
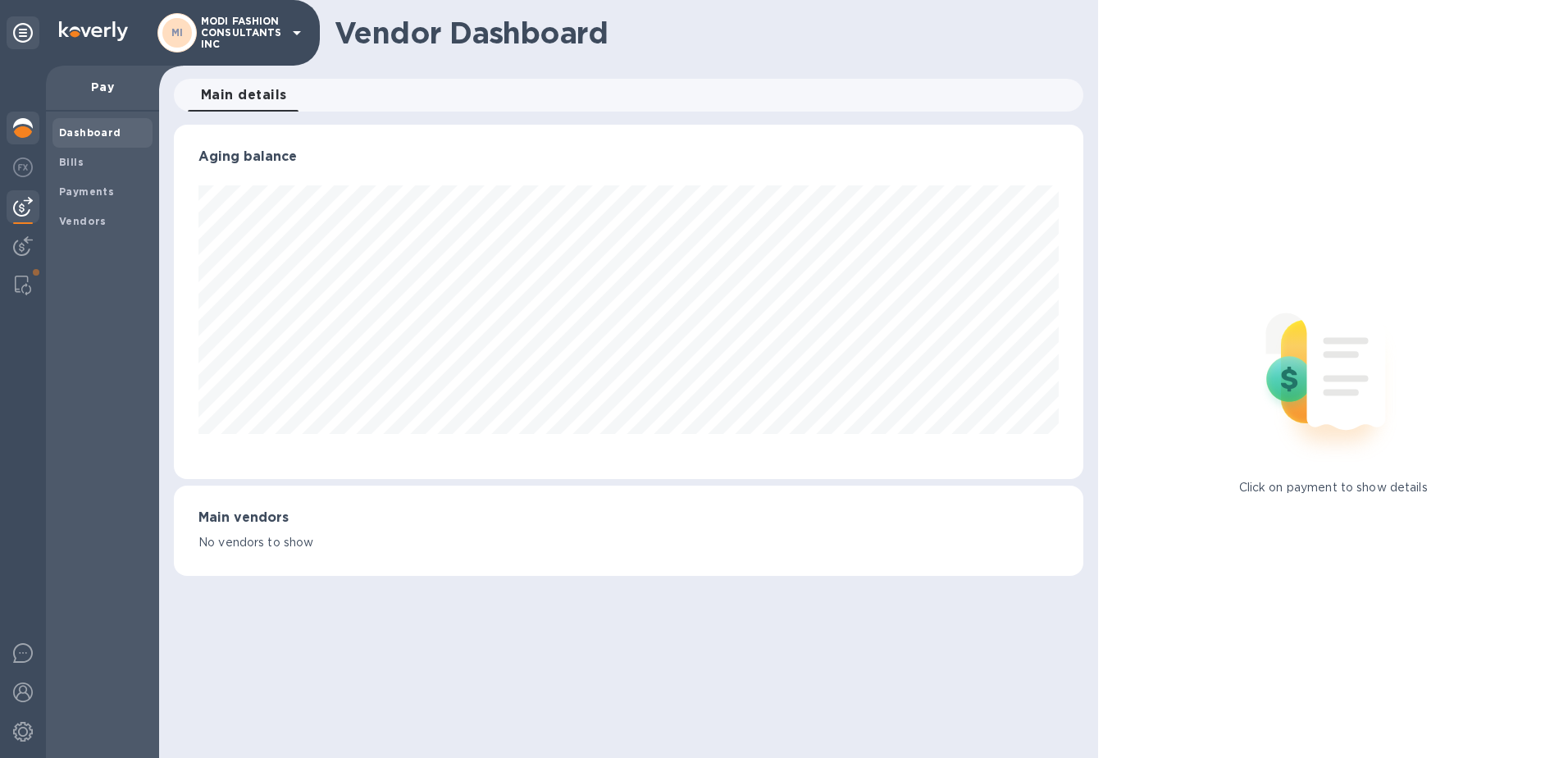
scroll to position [355, 910]
click at [84, 189] on b "Payments" at bounding box center [86, 192] width 55 height 13
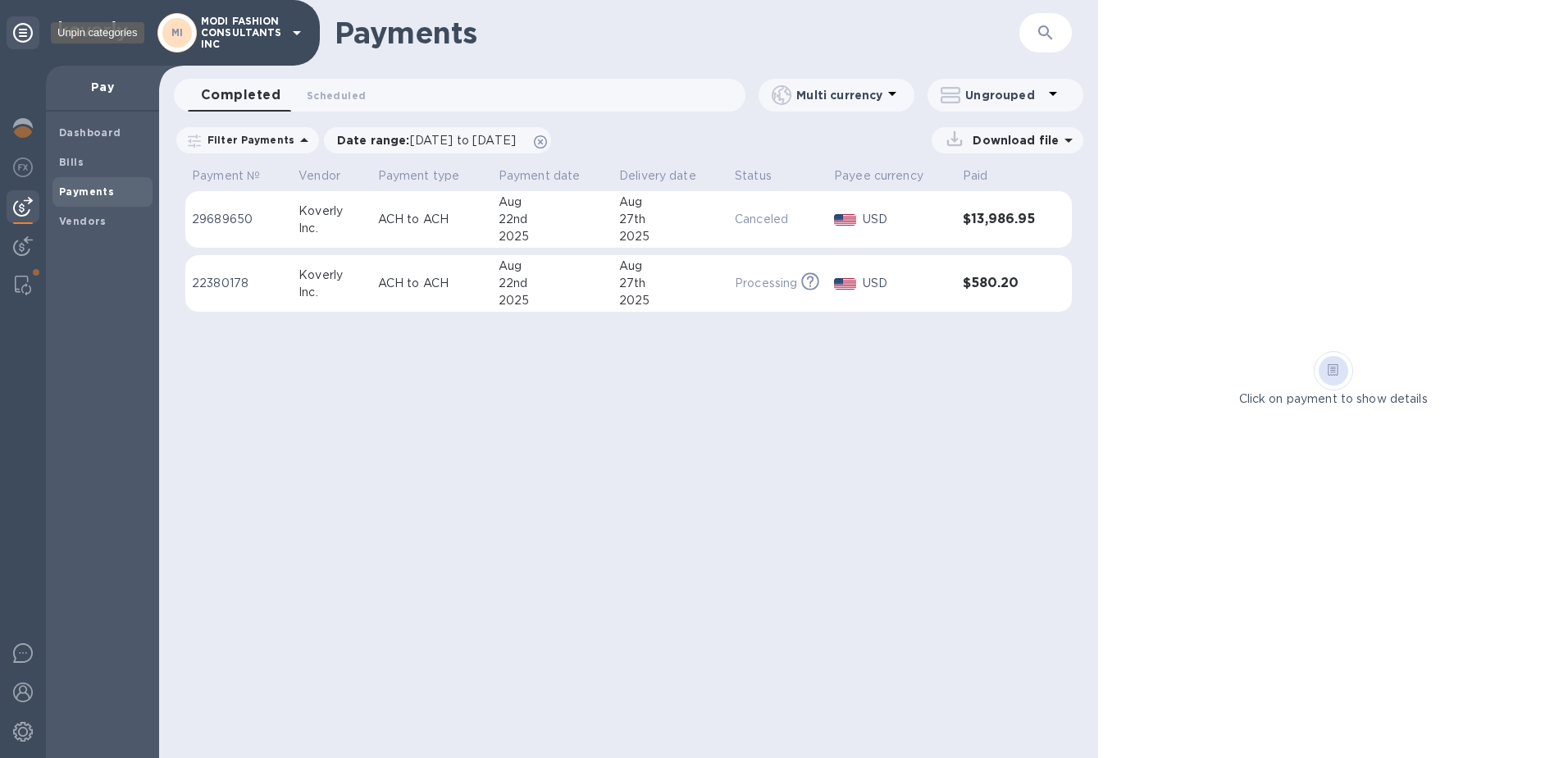
click at [20, 35] on icon at bounding box center [23, 32] width 19 height 19
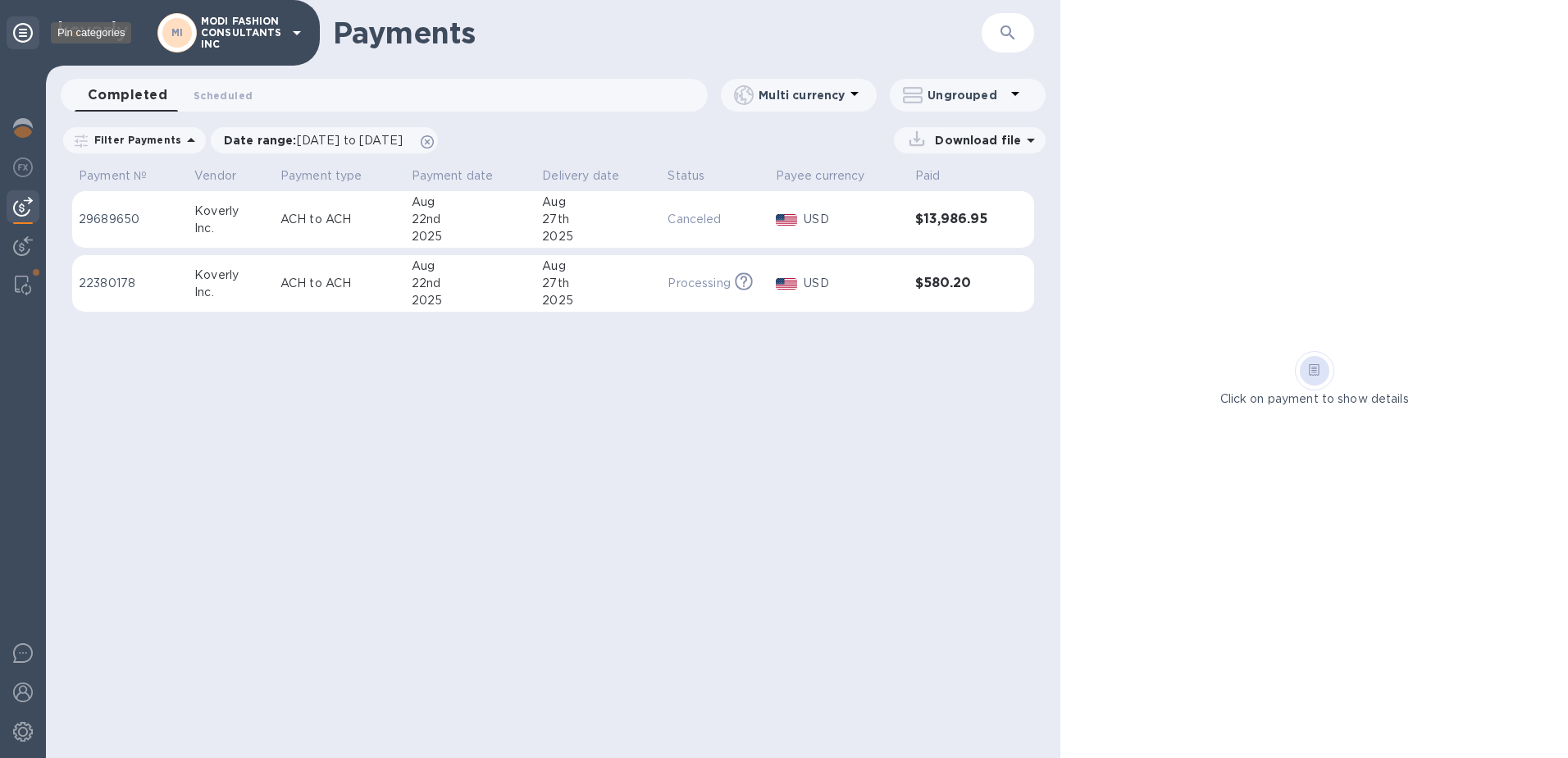
click at [20, 35] on icon at bounding box center [23, 32] width 19 height 19
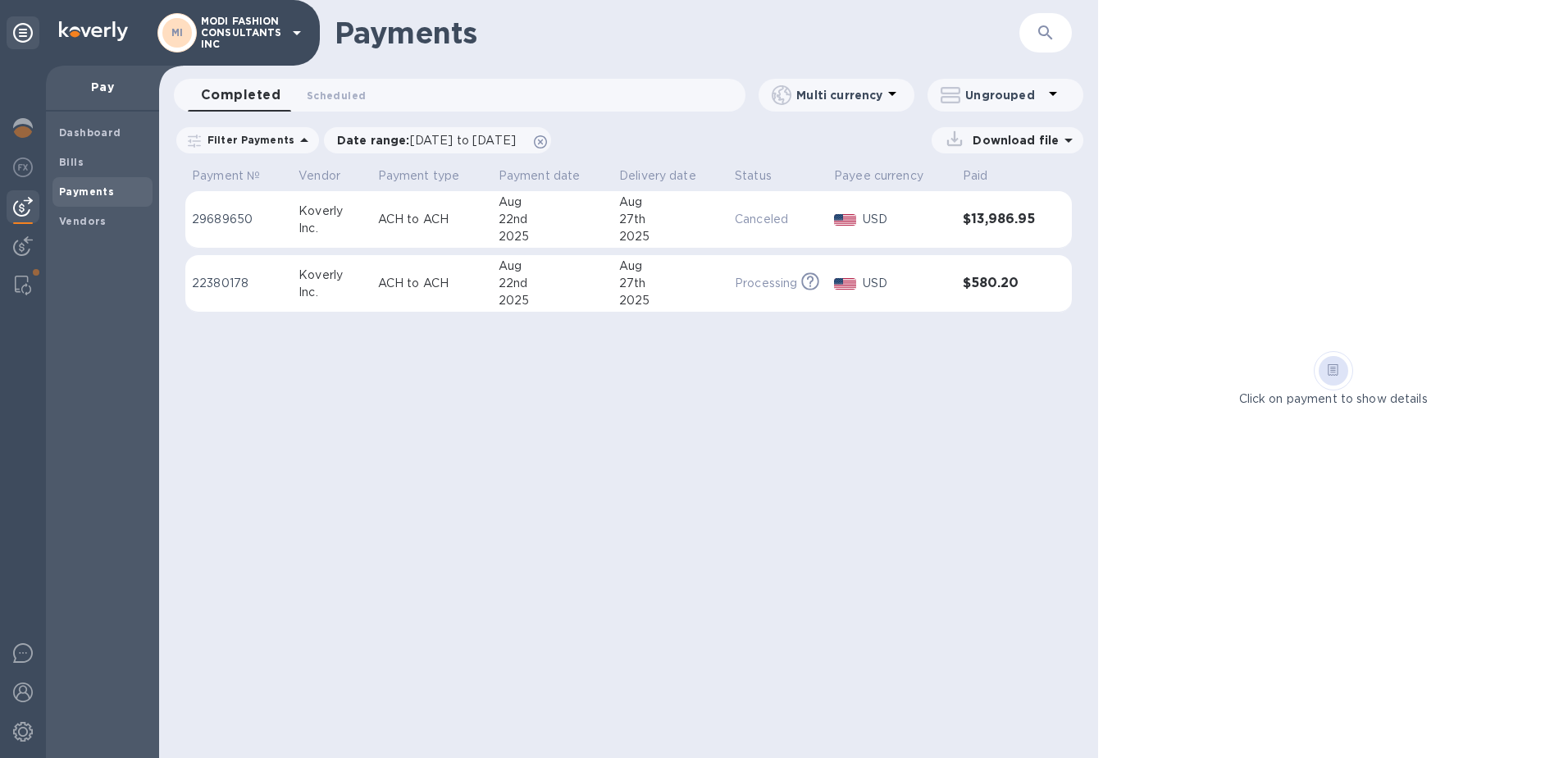
click at [301, 35] on icon at bounding box center [296, 32] width 19 height 19
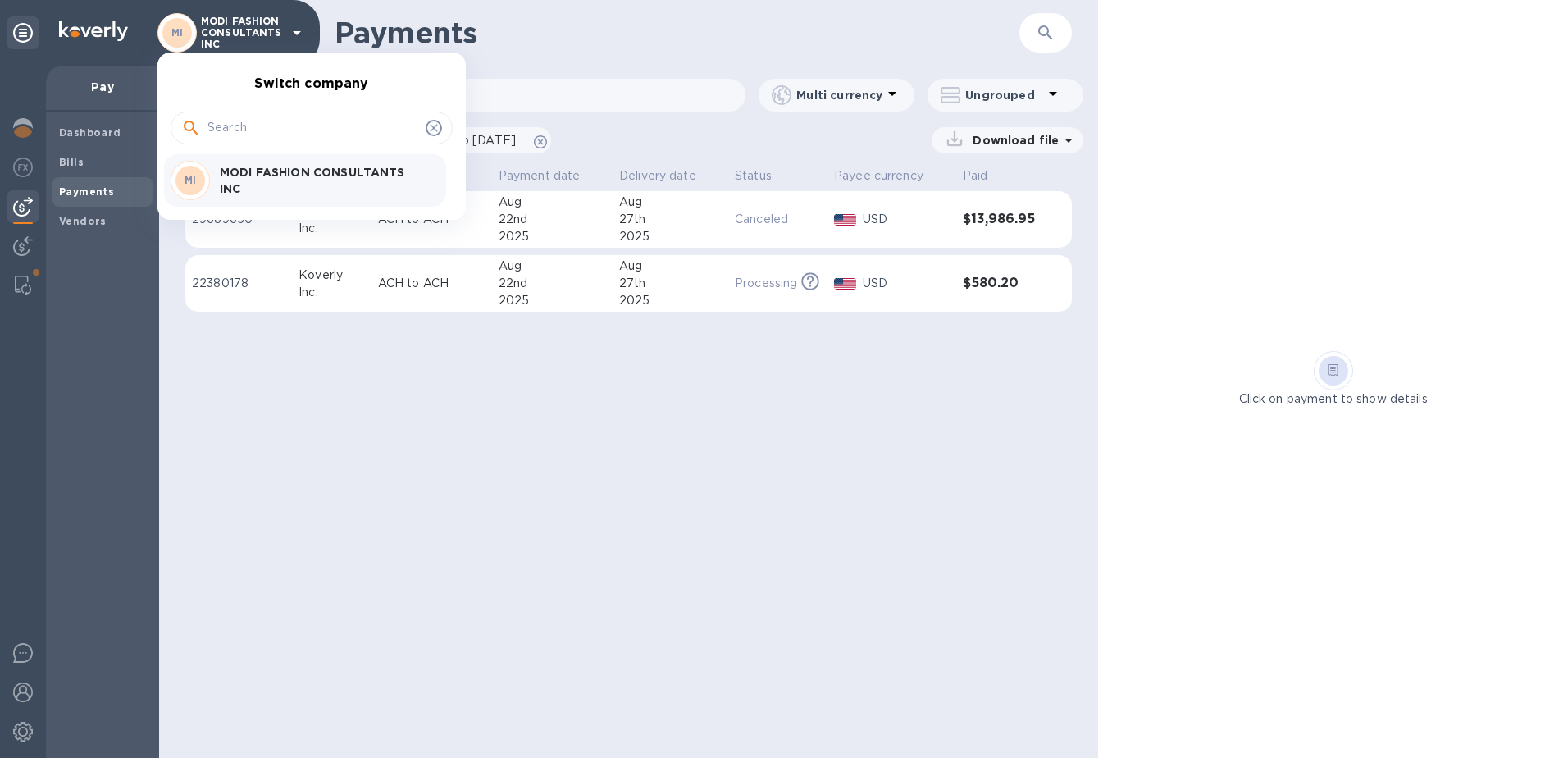
click at [299, 33] on div at bounding box center [784, 379] width 1568 height 758
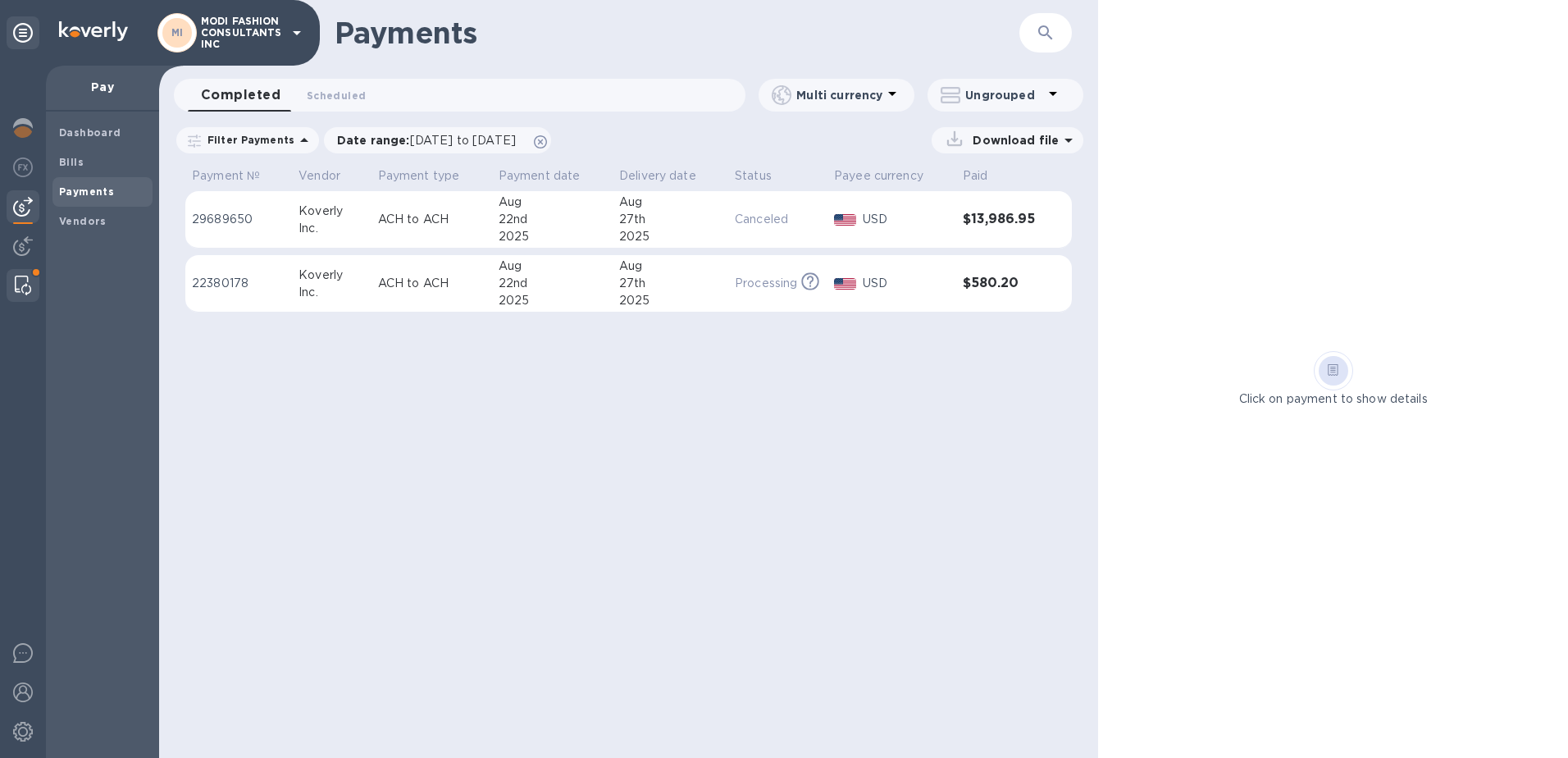
click at [23, 281] on img at bounding box center [22, 284] width 16 height 19
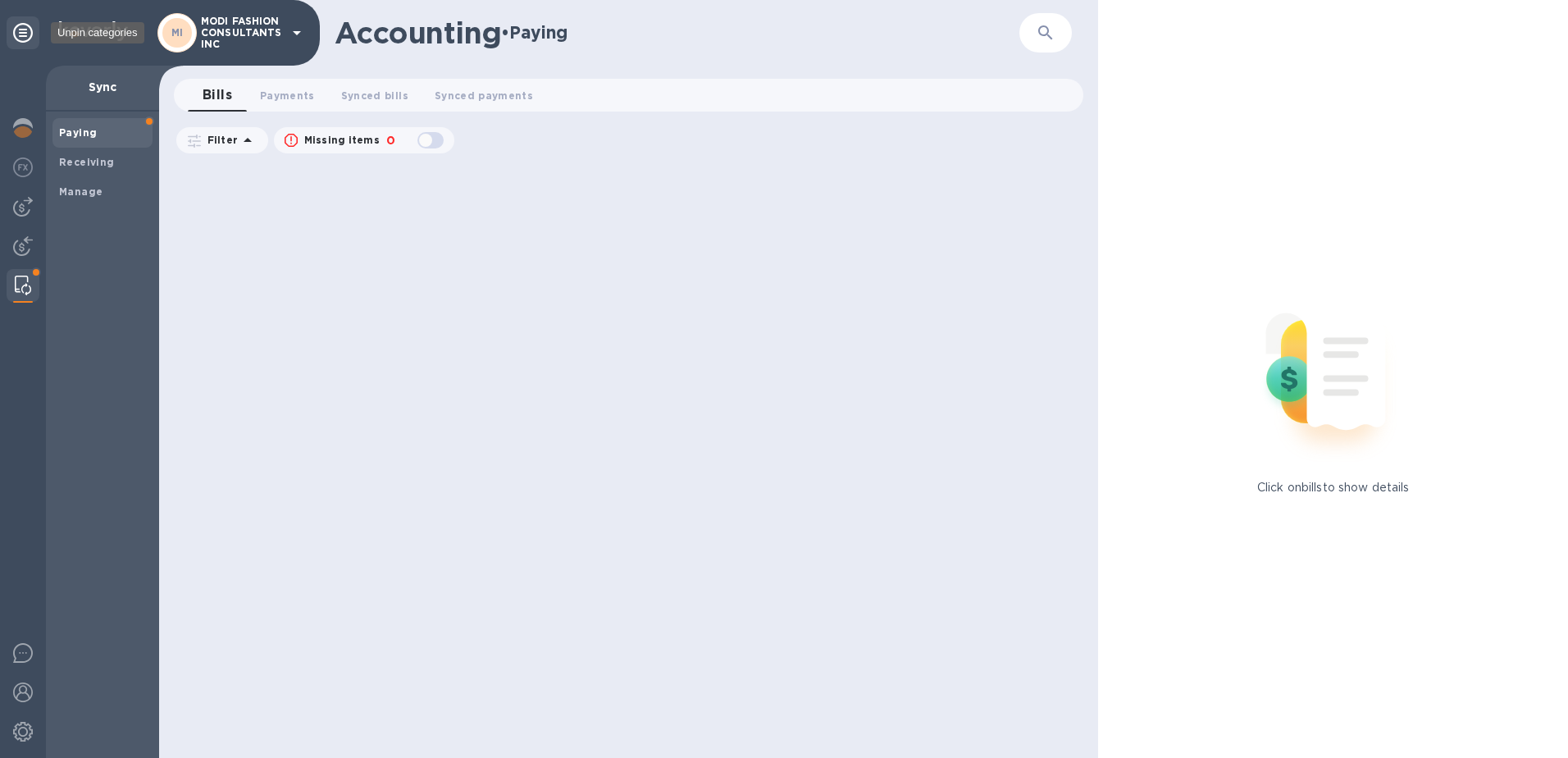
click at [22, 39] on icon at bounding box center [23, 32] width 19 height 19
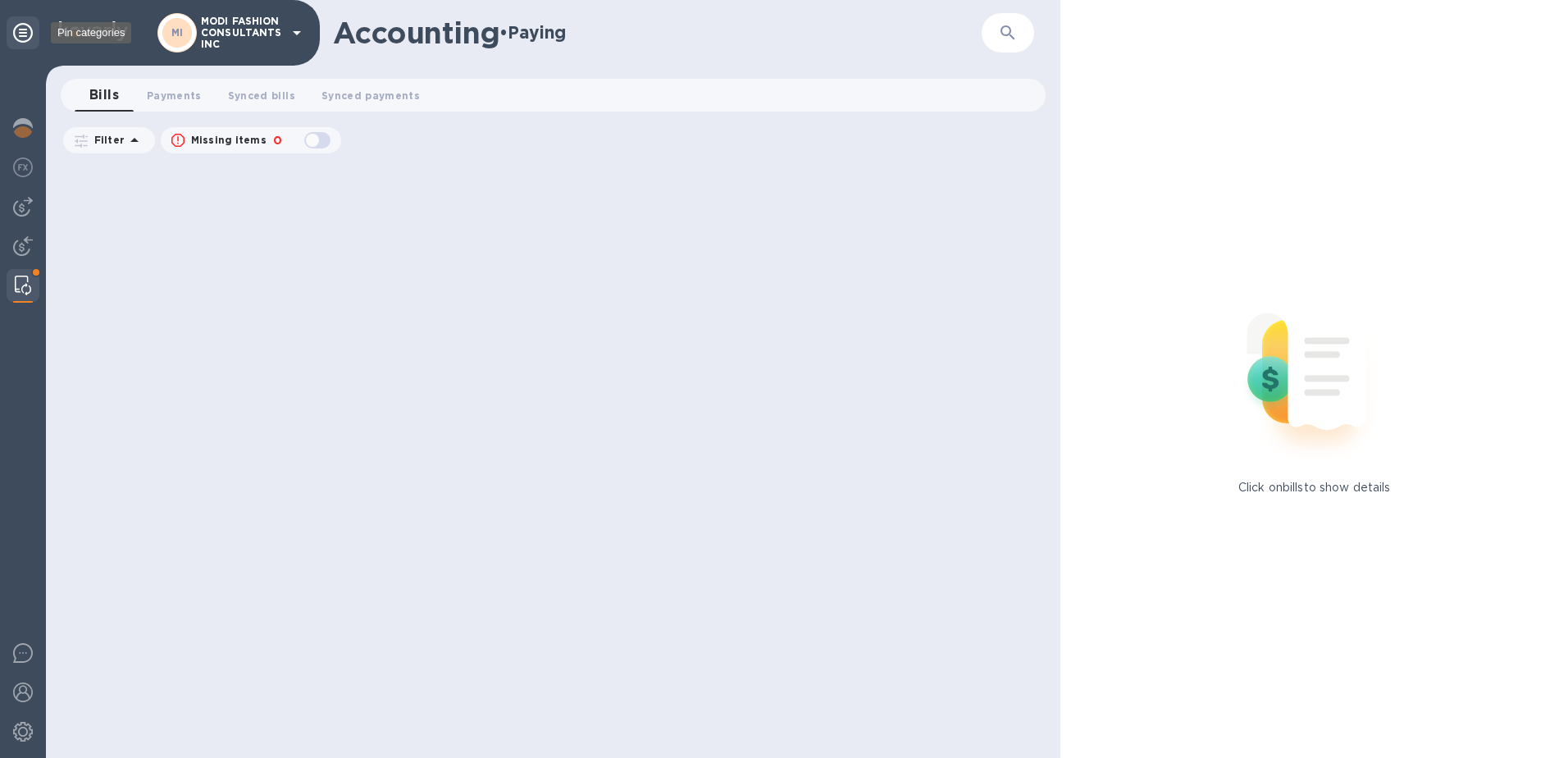
click at [22, 35] on icon at bounding box center [23, 32] width 19 height 19
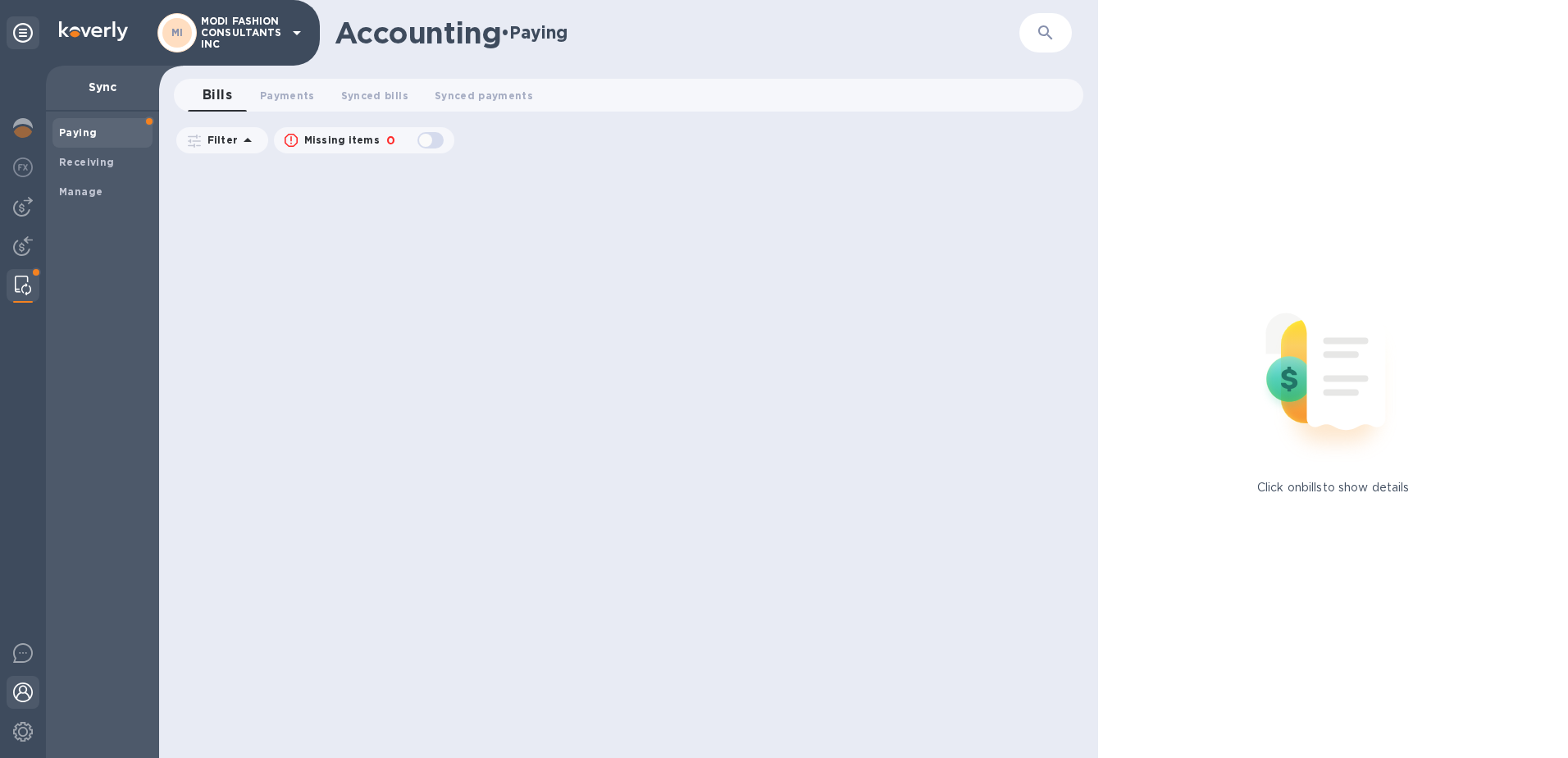
click at [21, 690] on img at bounding box center [23, 691] width 19 height 19
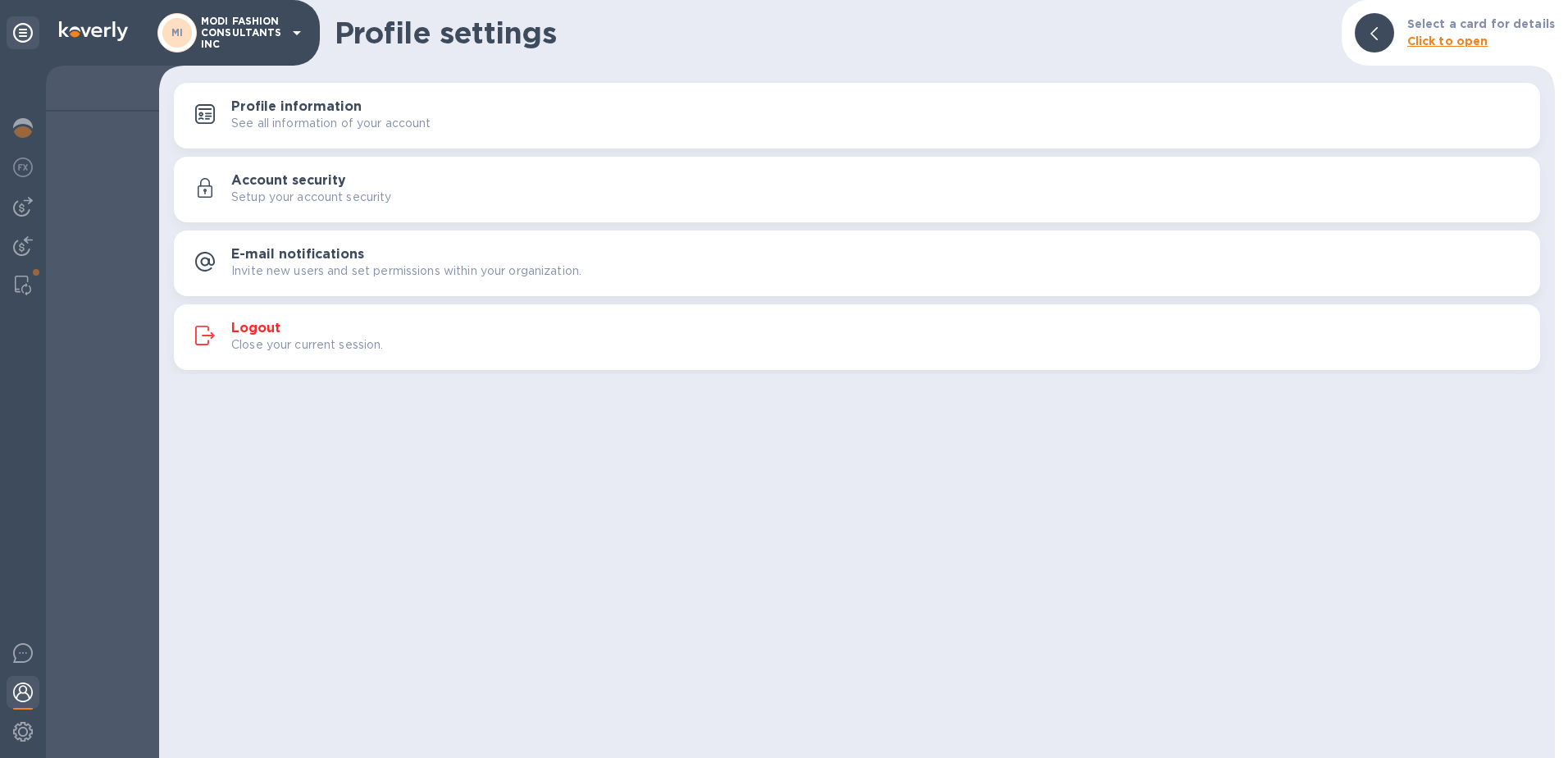
click at [260, 324] on h3 "Logout" at bounding box center [256, 328] width 49 height 15
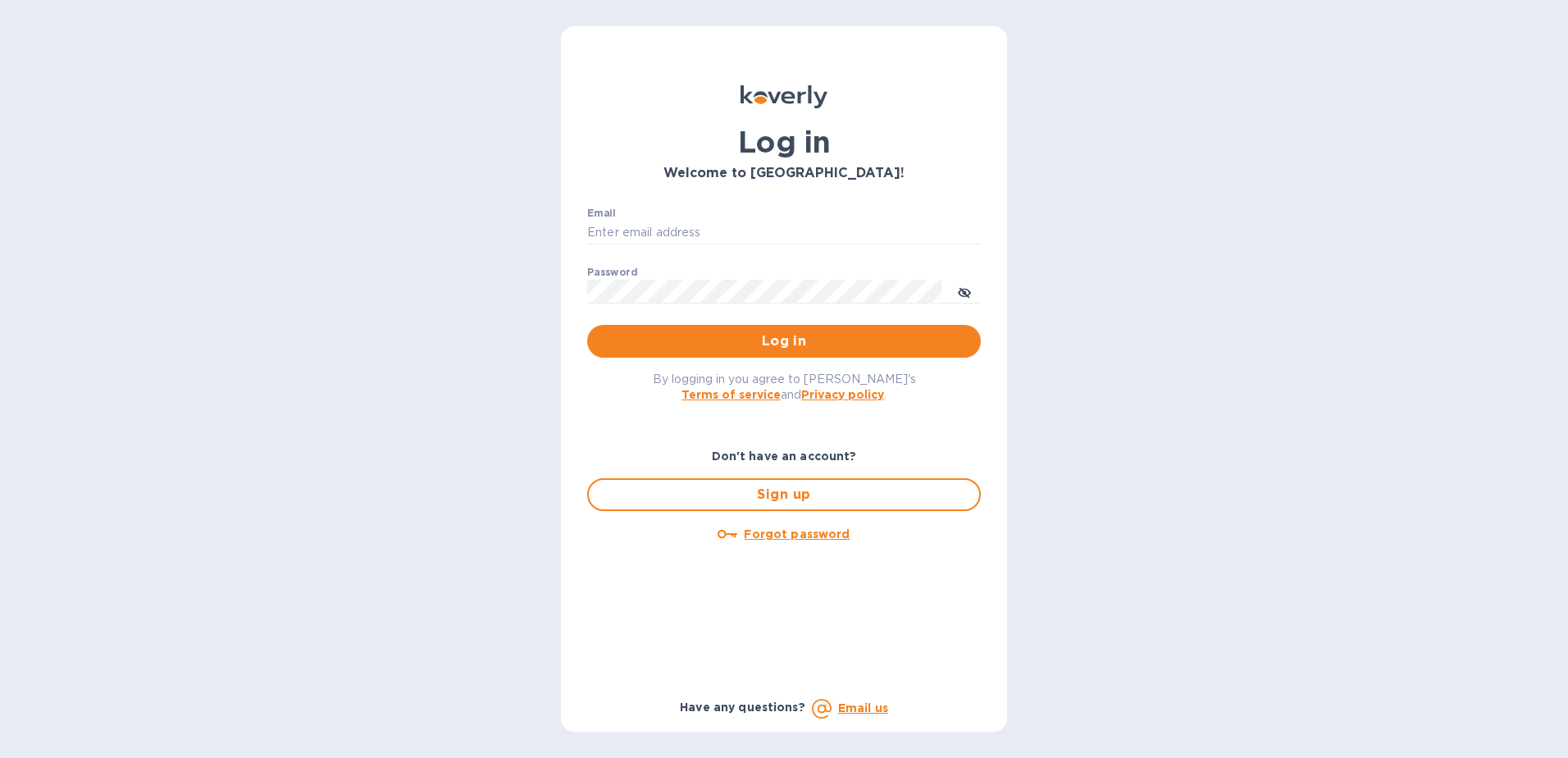
type input "[EMAIL_ADDRESS][DOMAIN_NAME]"
